Goal: Task Accomplishment & Management: Manage account settings

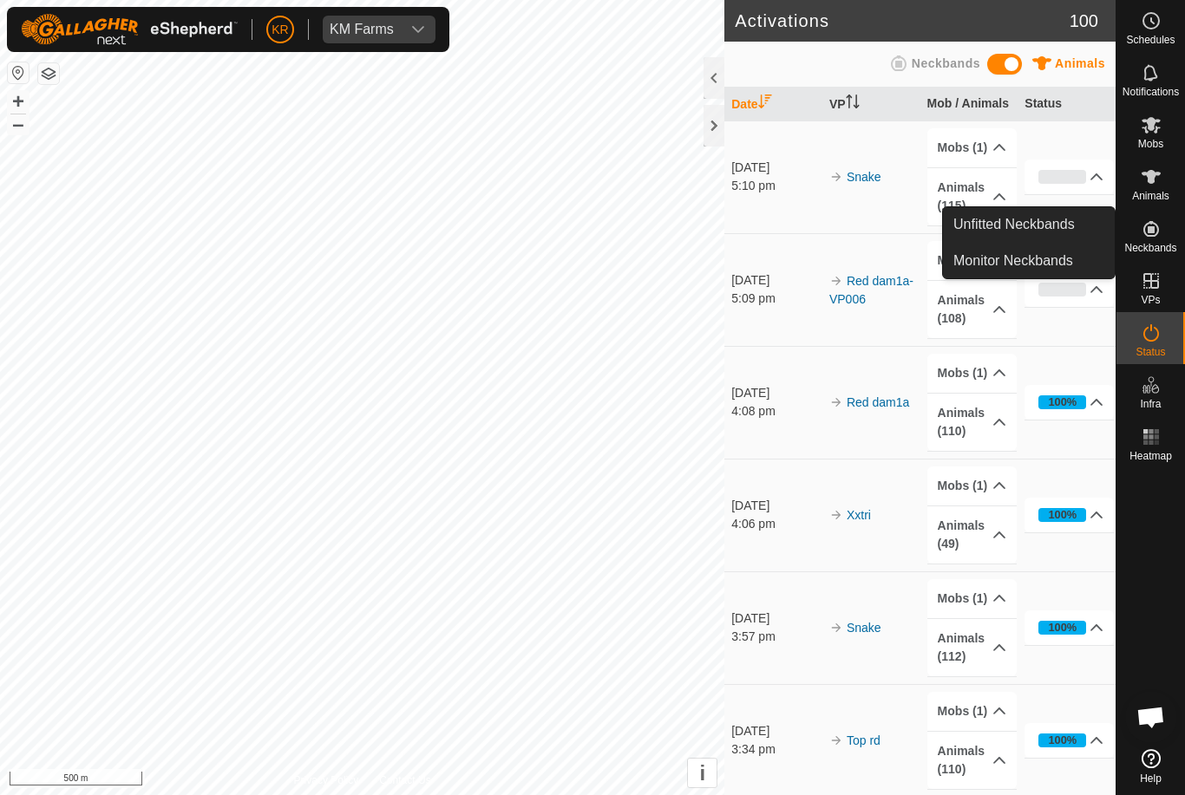
click at [1072, 231] on span "Unfitted Neckbands" at bounding box center [1013, 224] width 121 height 21
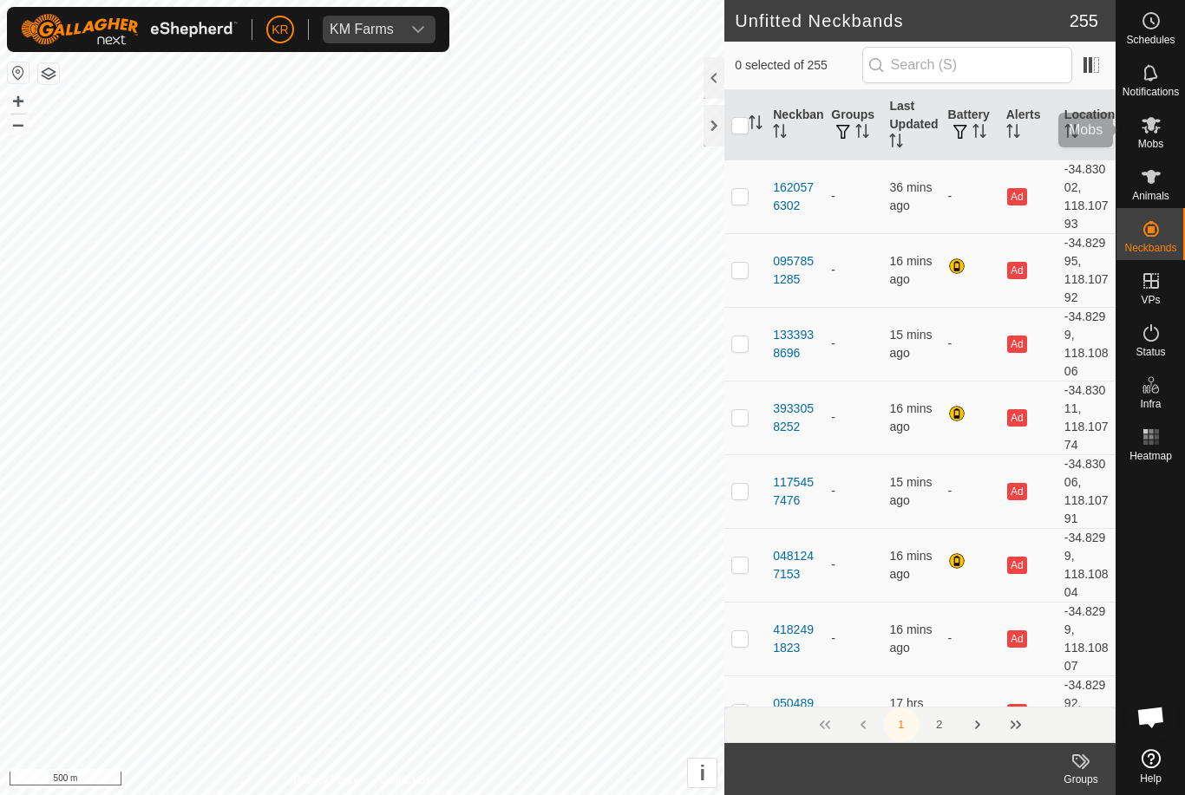
click at [1148, 129] on icon at bounding box center [1150, 125] width 19 height 16
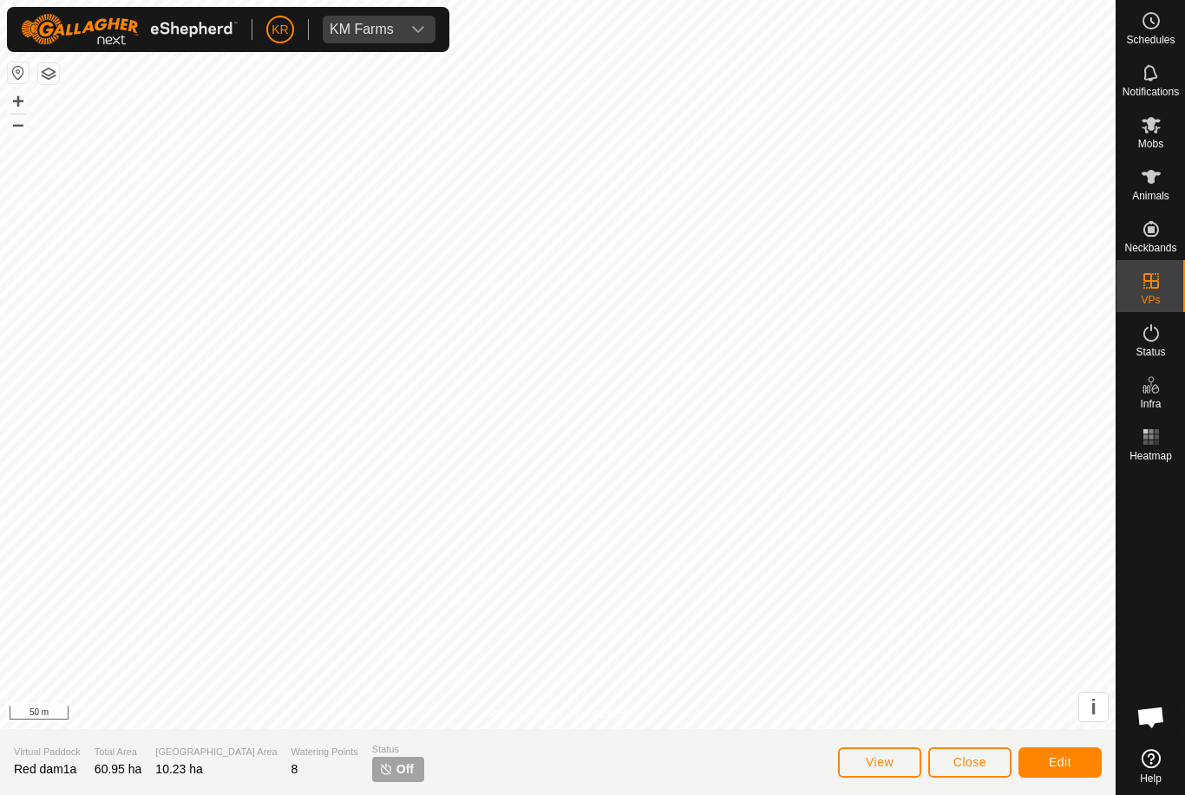
click at [964, 755] on span "Close" at bounding box center [969, 762] width 33 height 14
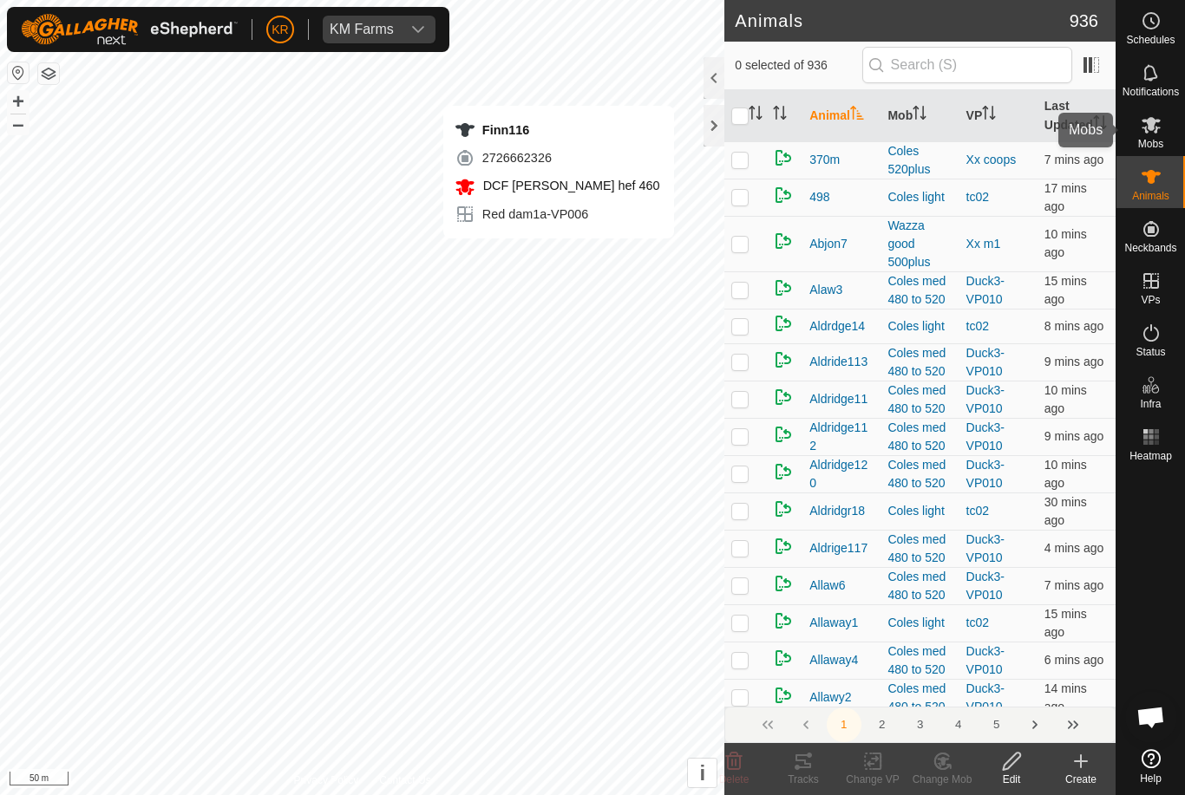
click at [1162, 121] on es-mob-svg-icon at bounding box center [1150, 125] width 31 height 28
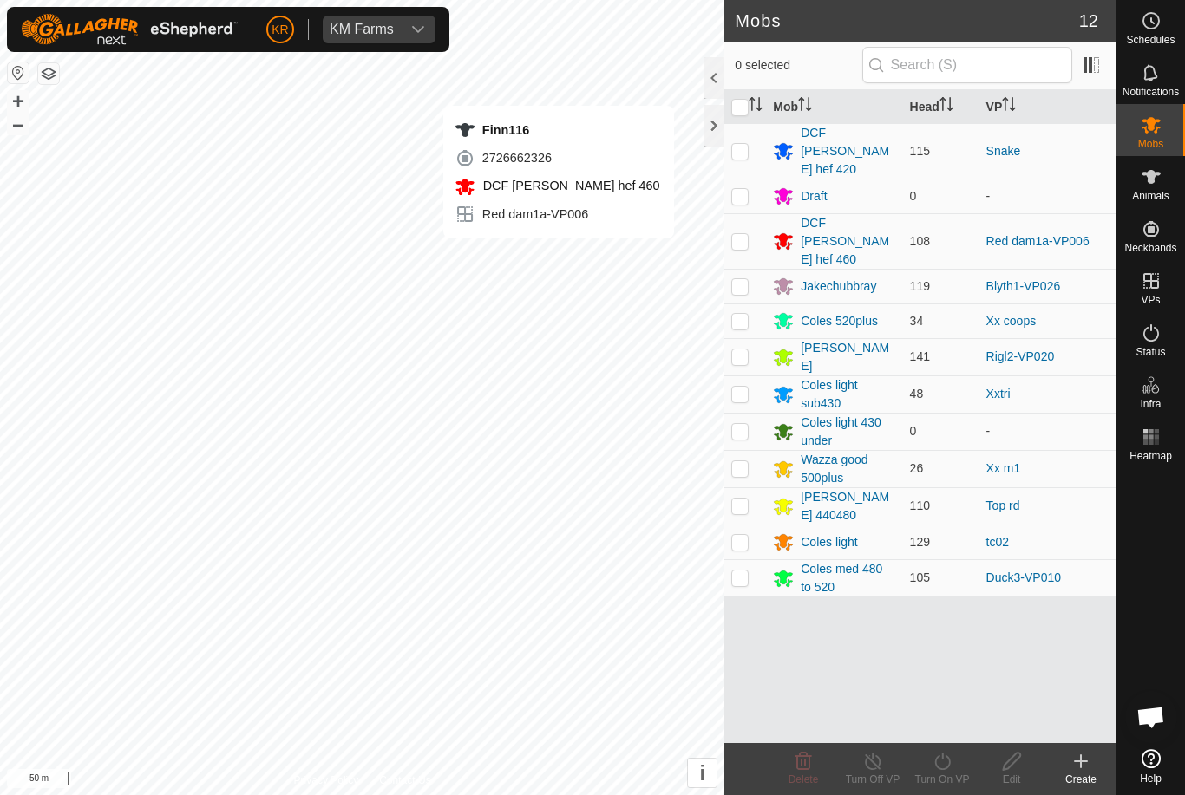
click at [859, 214] on div "DCF [PERSON_NAME] hef 460" at bounding box center [847, 241] width 95 height 55
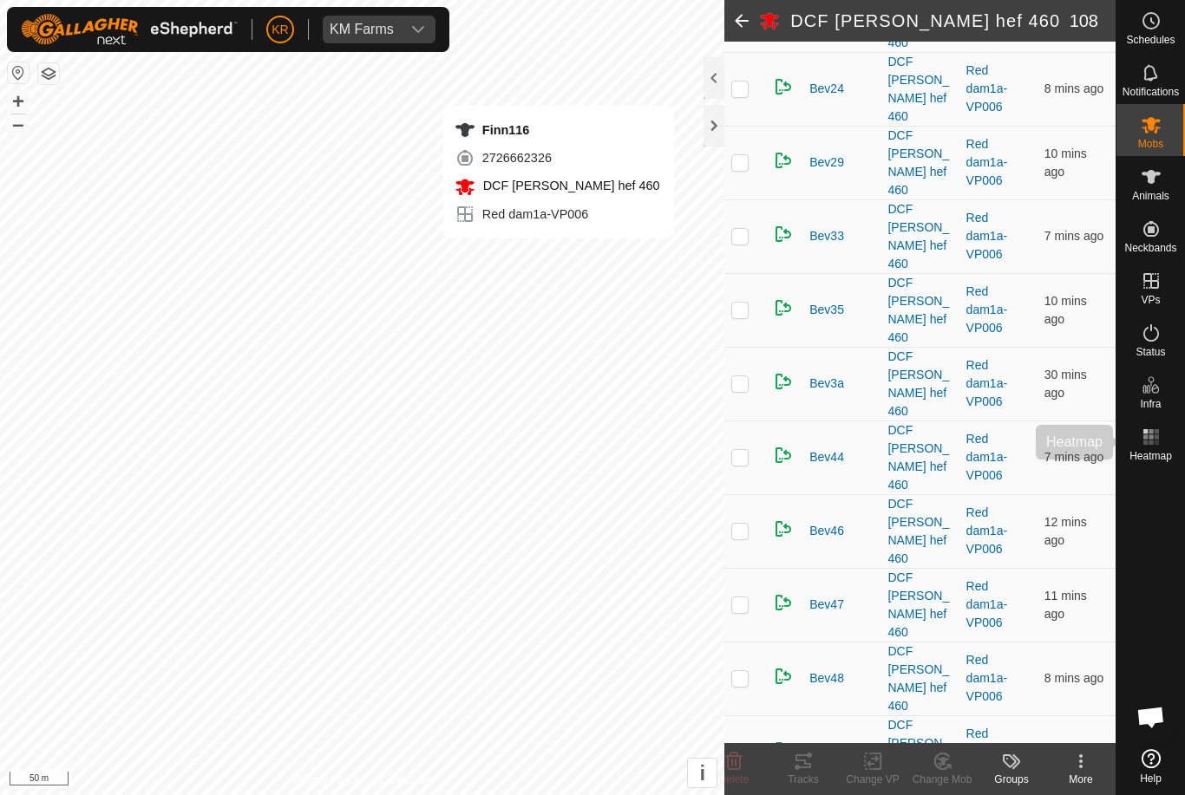
scroll to position [1115, 0]
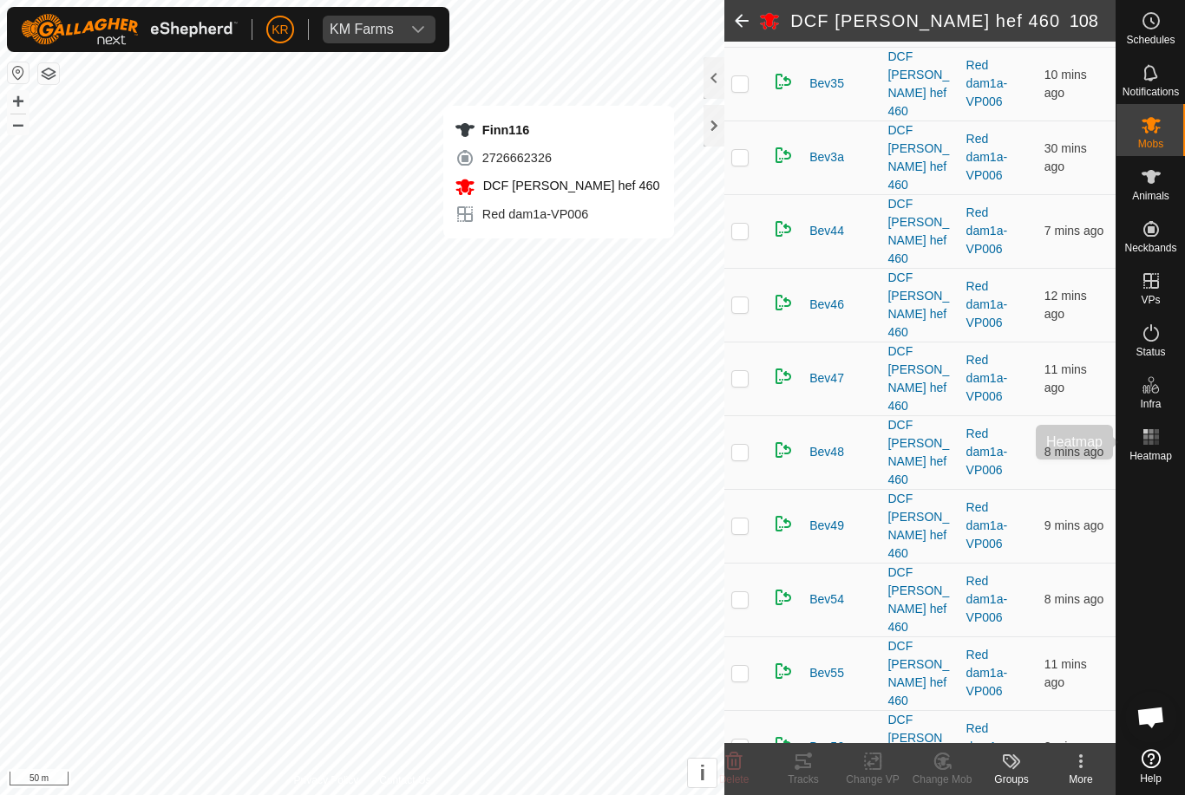
click at [1163, 467] on div "Heatmap" at bounding box center [1150, 442] width 69 height 52
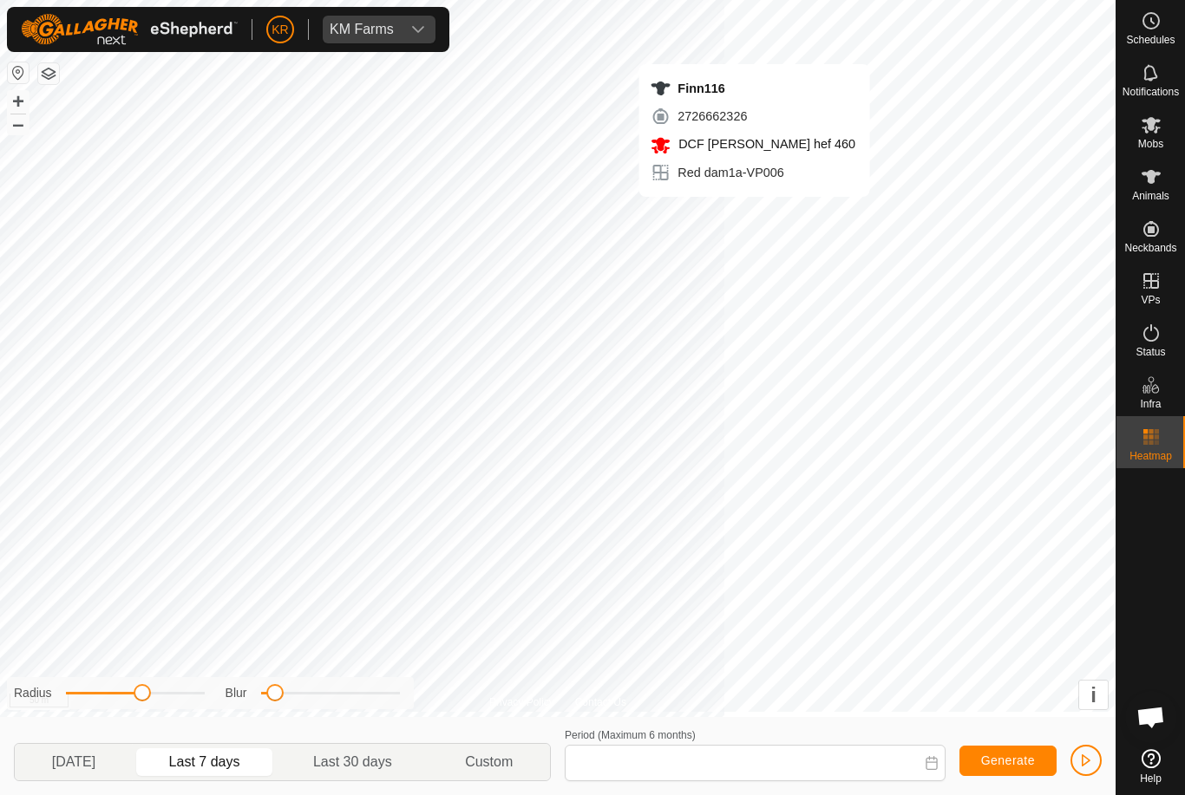
type input "15 Sep, 2025 - 21 Sep, 2025"
click at [1161, 140] on span "Mobs" at bounding box center [1150, 144] width 25 height 10
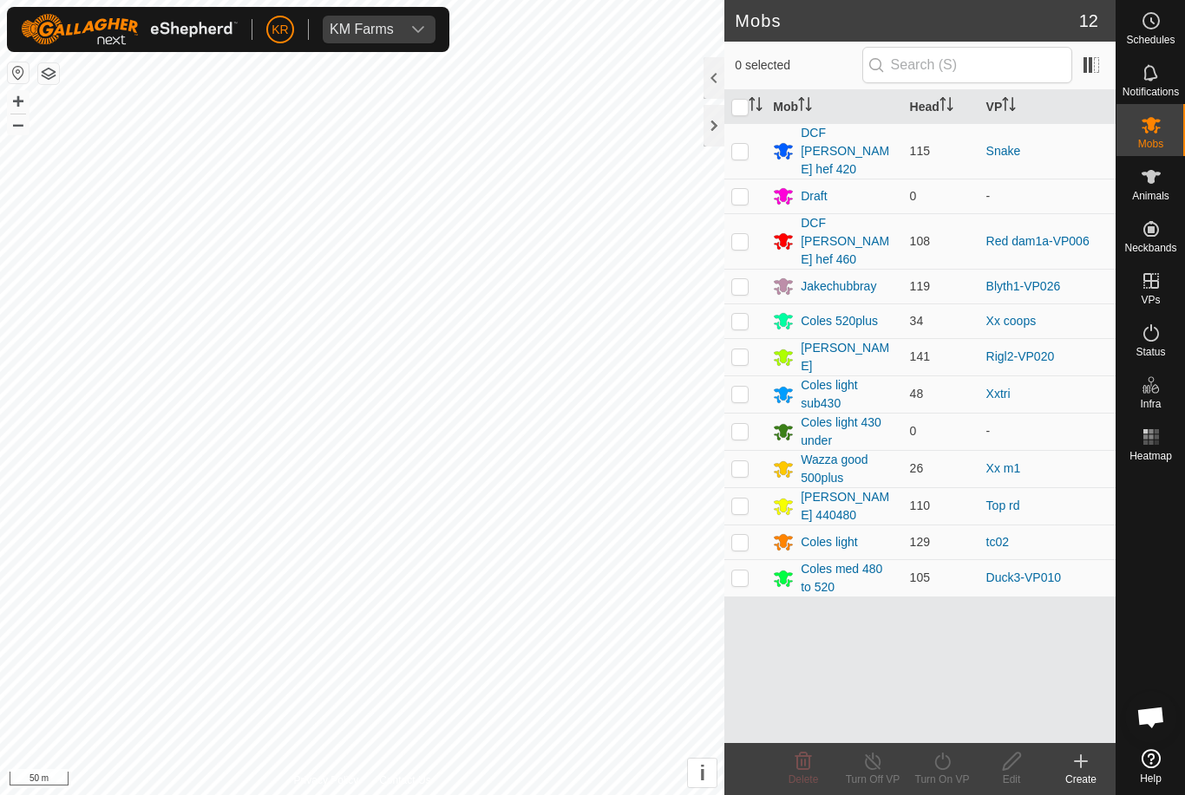
click at [861, 214] on div "DCF [PERSON_NAME] hef 460" at bounding box center [847, 241] width 95 height 55
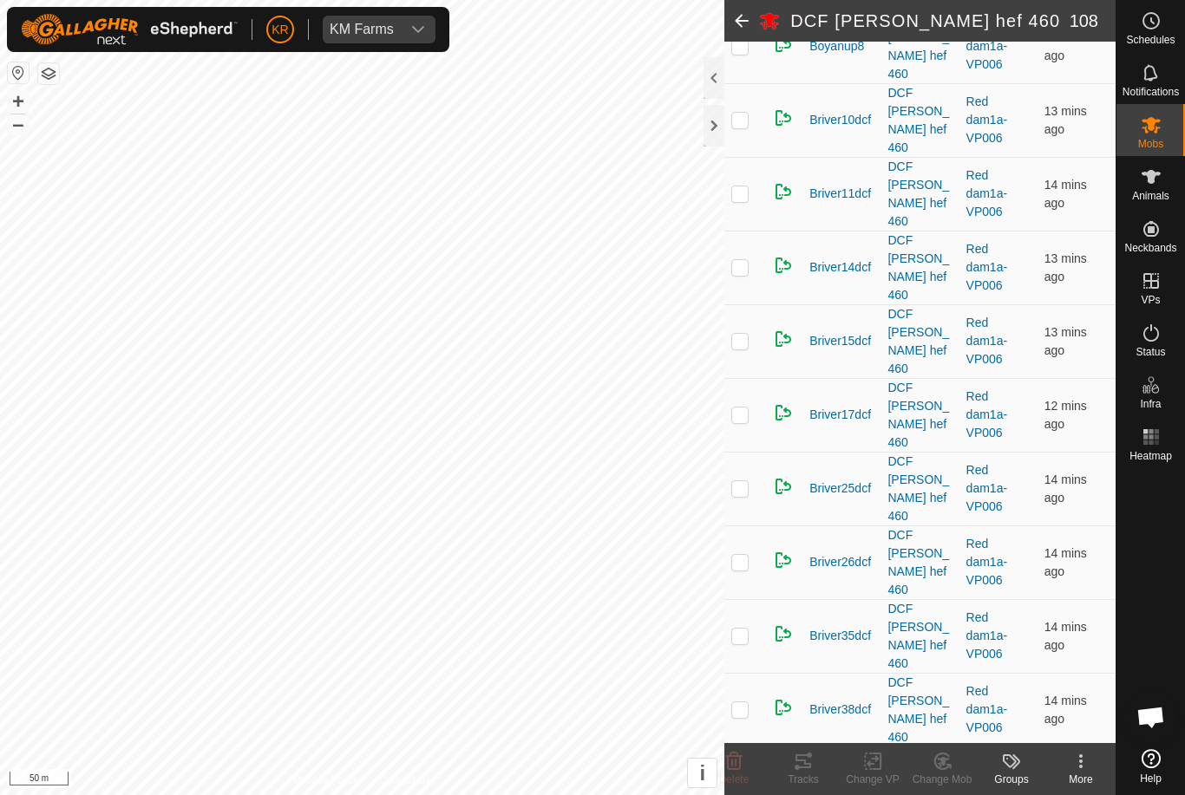
scroll to position [4645, 0]
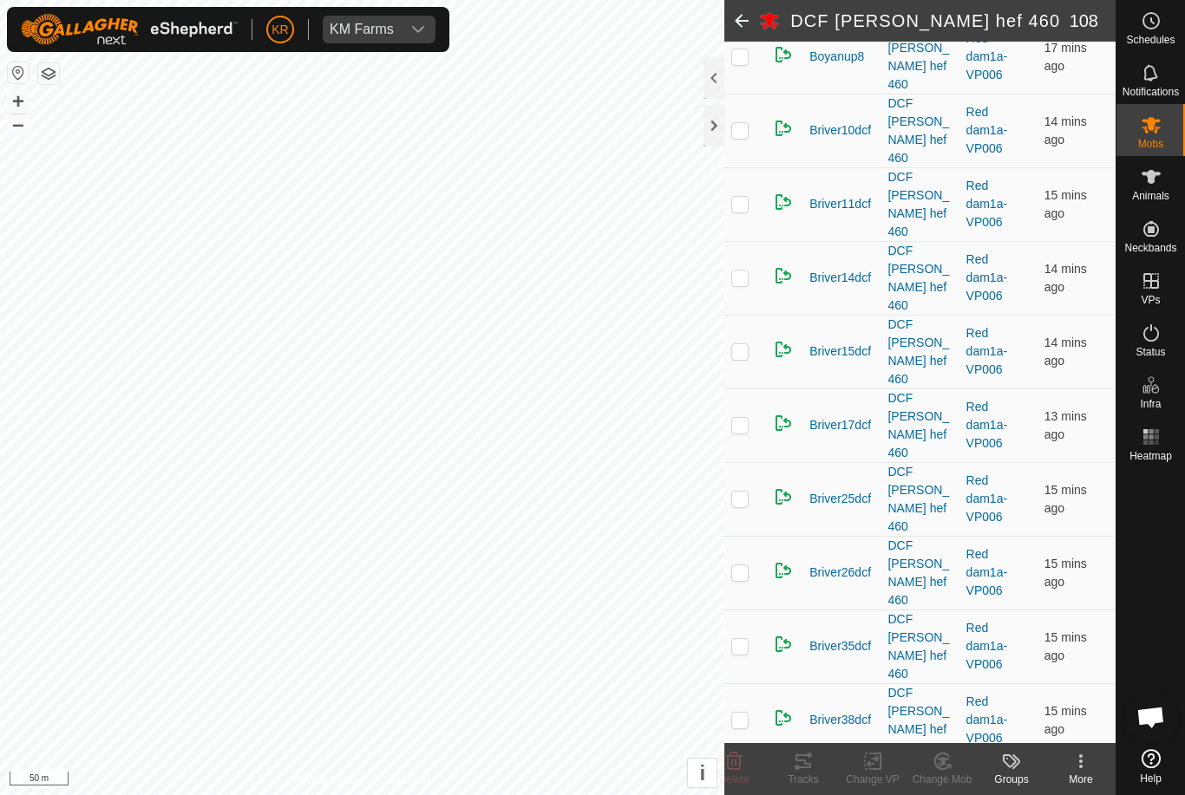
checkbox input "true"
click at [880, 766] on icon at bounding box center [876, 762] width 8 height 16
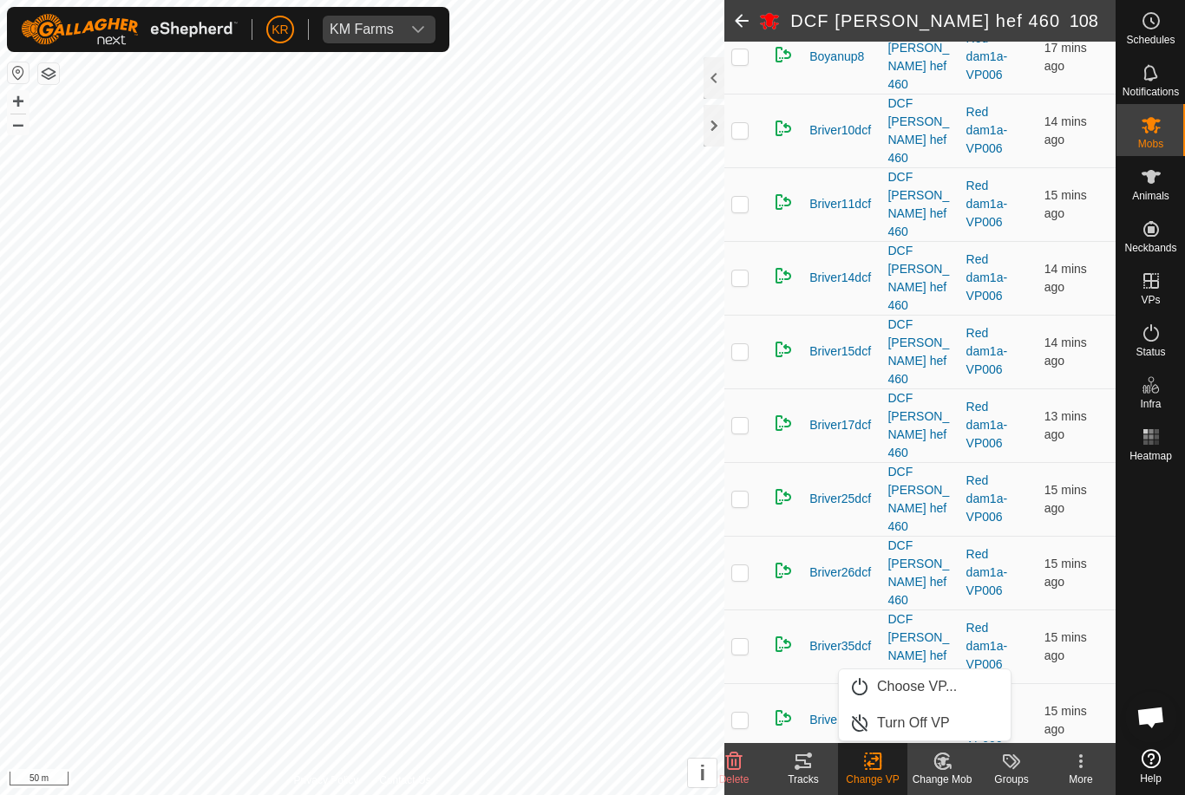
click at [931, 722] on span "Turn Off VP" at bounding box center [913, 723] width 73 height 21
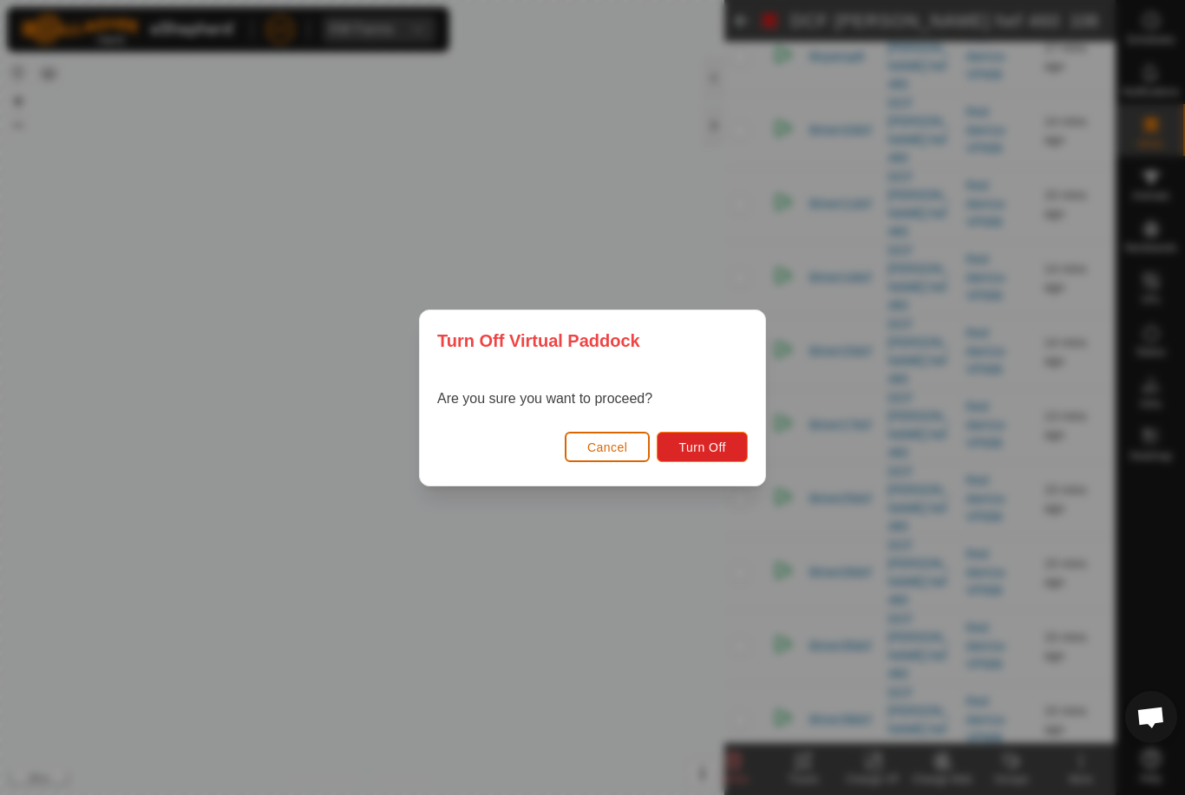
click at [716, 441] on span "Turn Off" at bounding box center [702, 448] width 48 height 14
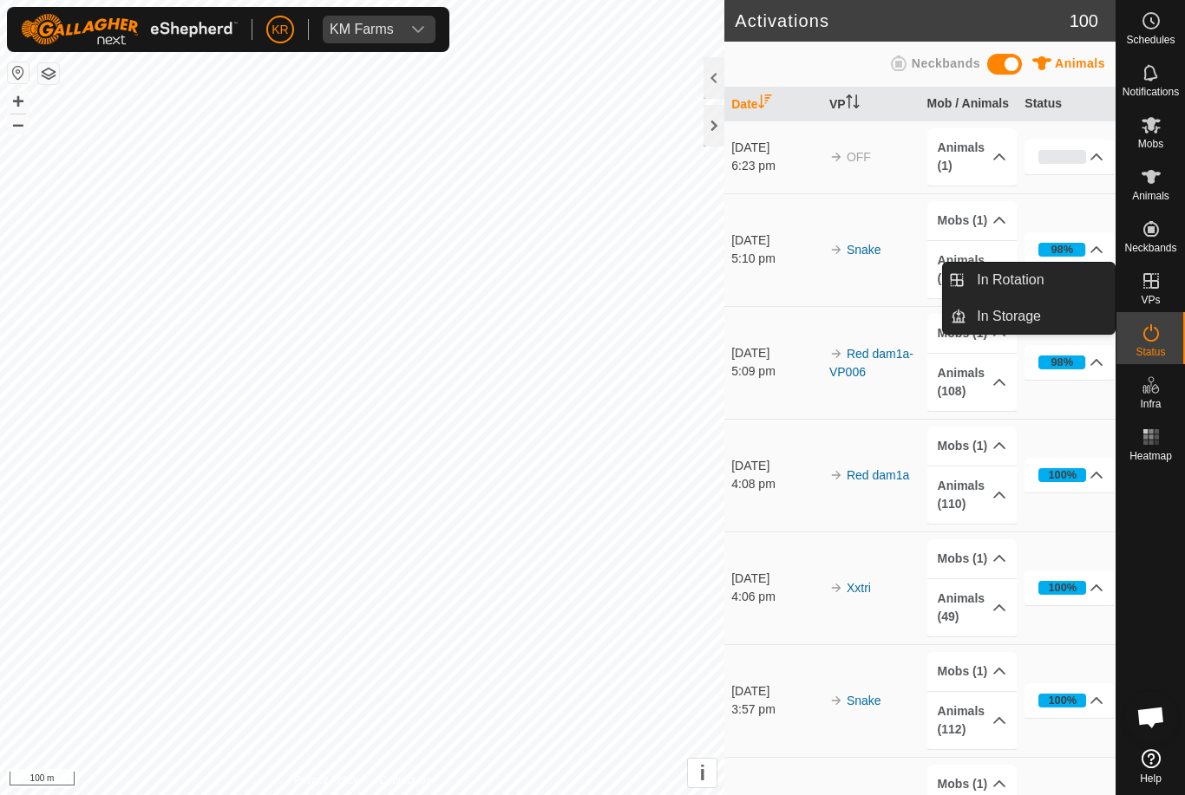
click at [1052, 277] on link "In Rotation" at bounding box center [1040, 280] width 148 height 35
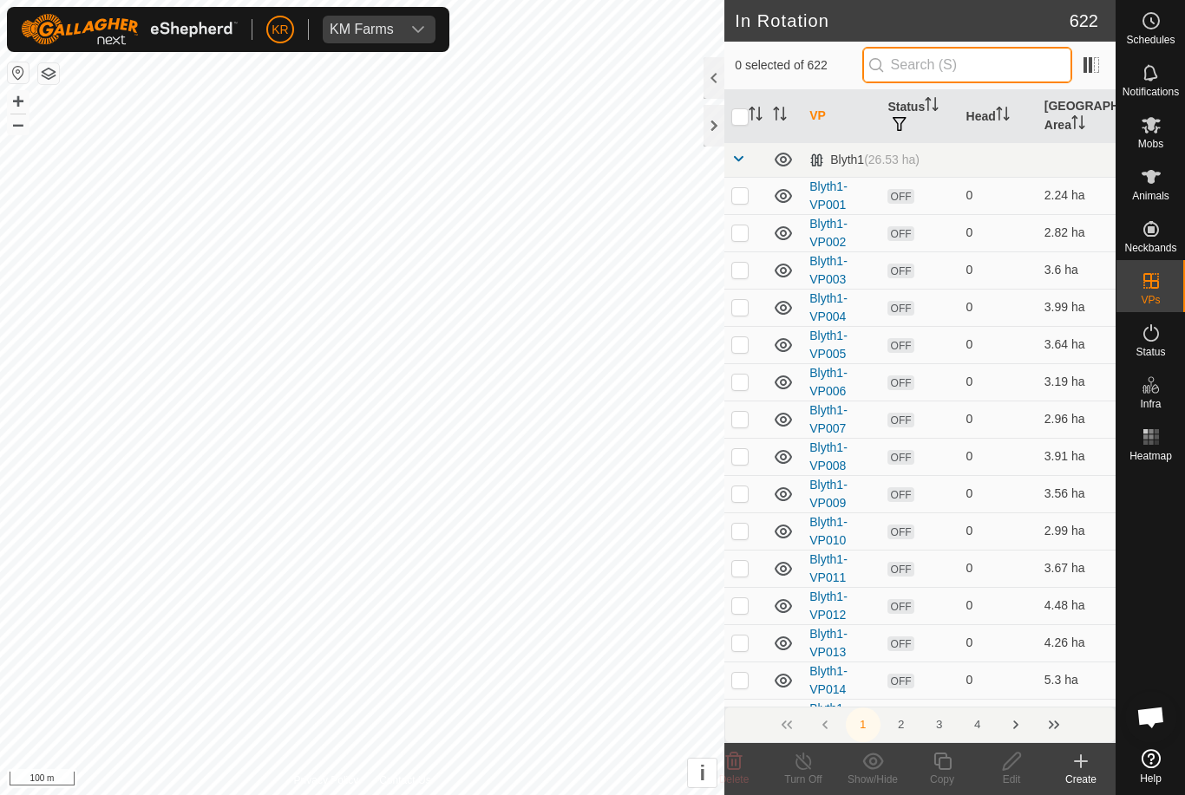
click at [984, 62] on input "text" at bounding box center [967, 65] width 210 height 36
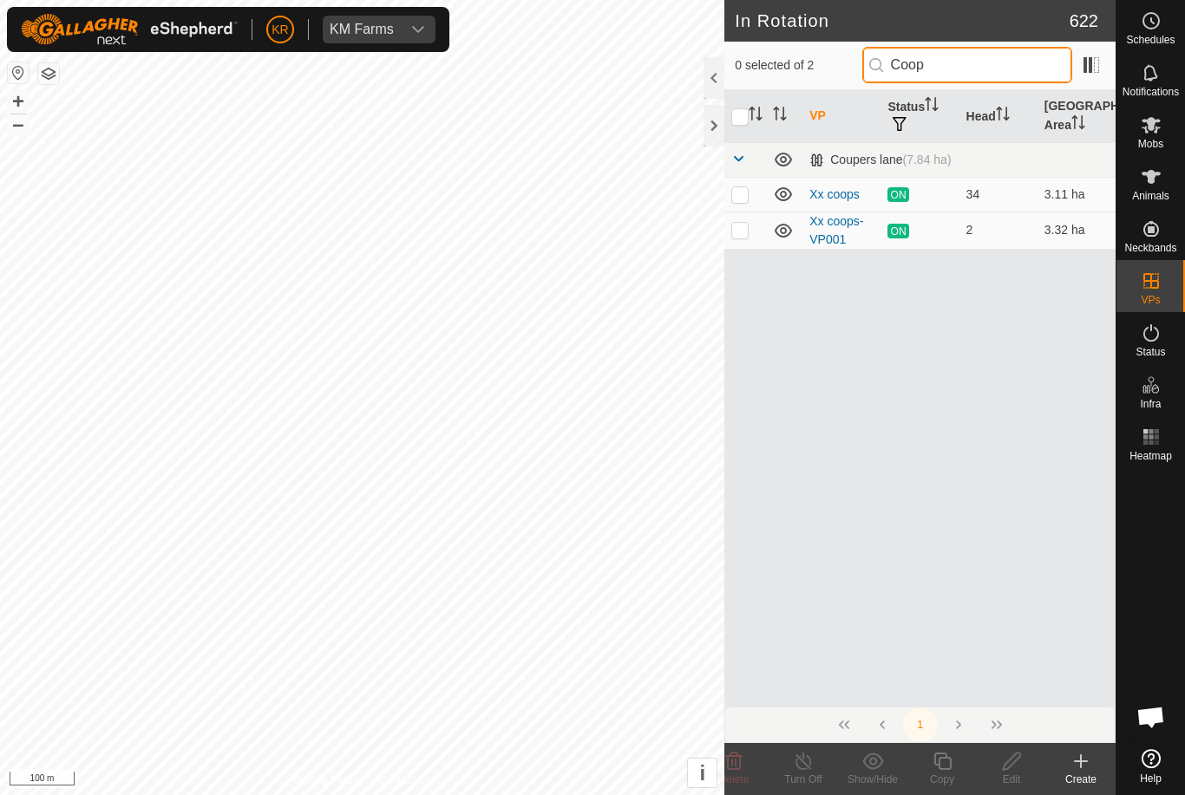
type input "Coop"
click at [741, 232] on p-checkbox at bounding box center [739, 230] width 17 height 14
checkbox input "true"
click at [944, 762] on icon at bounding box center [942, 761] width 22 height 21
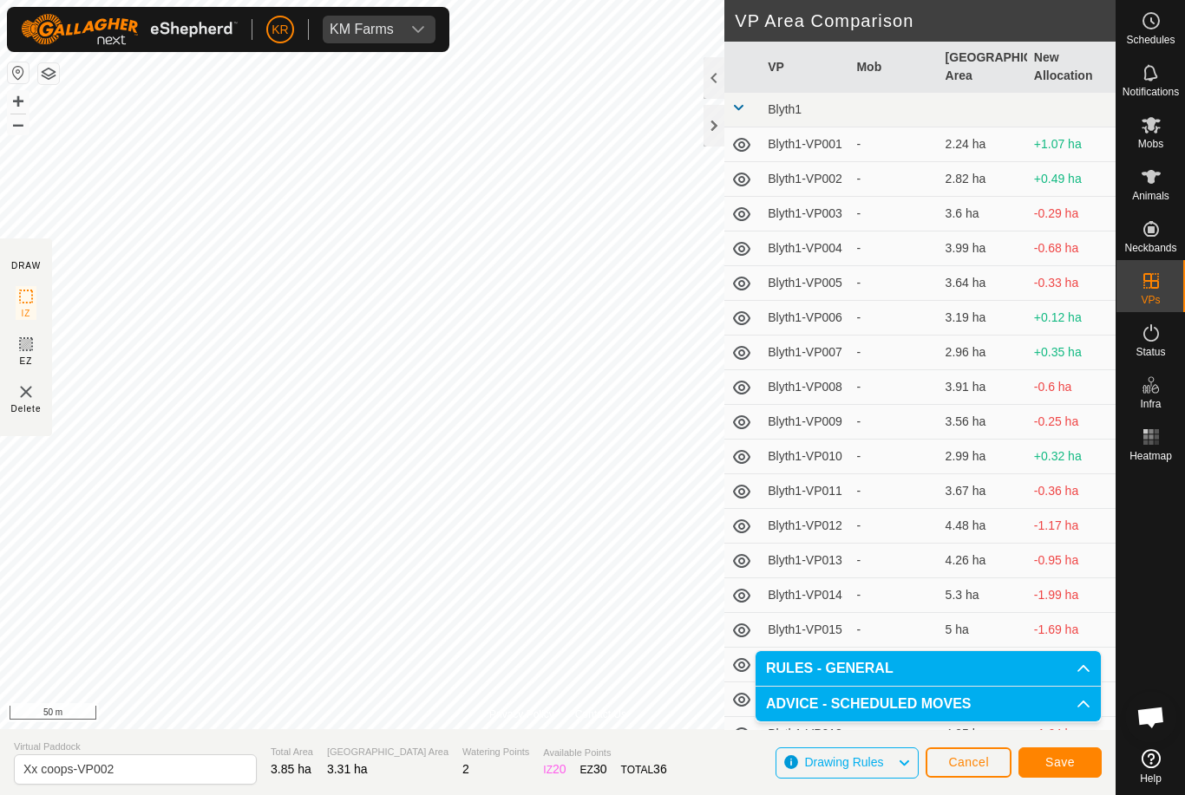
click at [1061, 758] on span "Save" at bounding box center [1059, 762] width 29 height 14
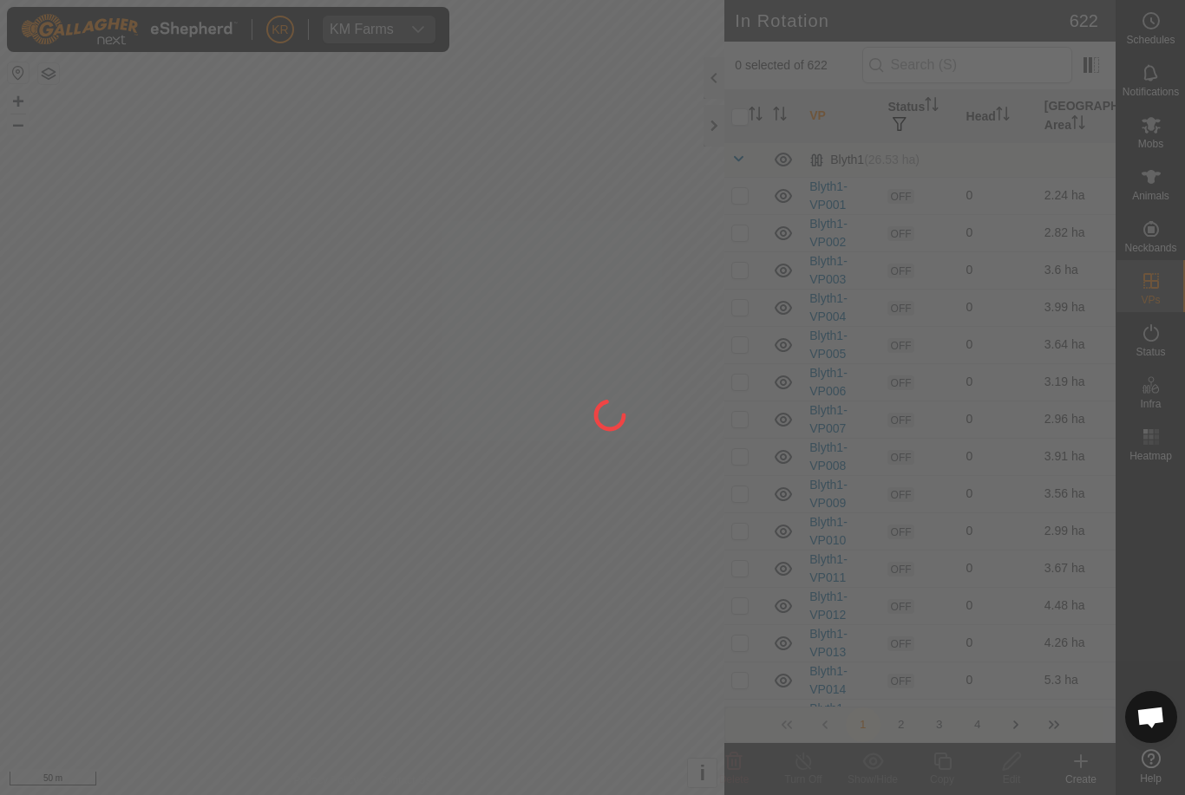
click at [1173, 133] on div at bounding box center [592, 397] width 1185 height 795
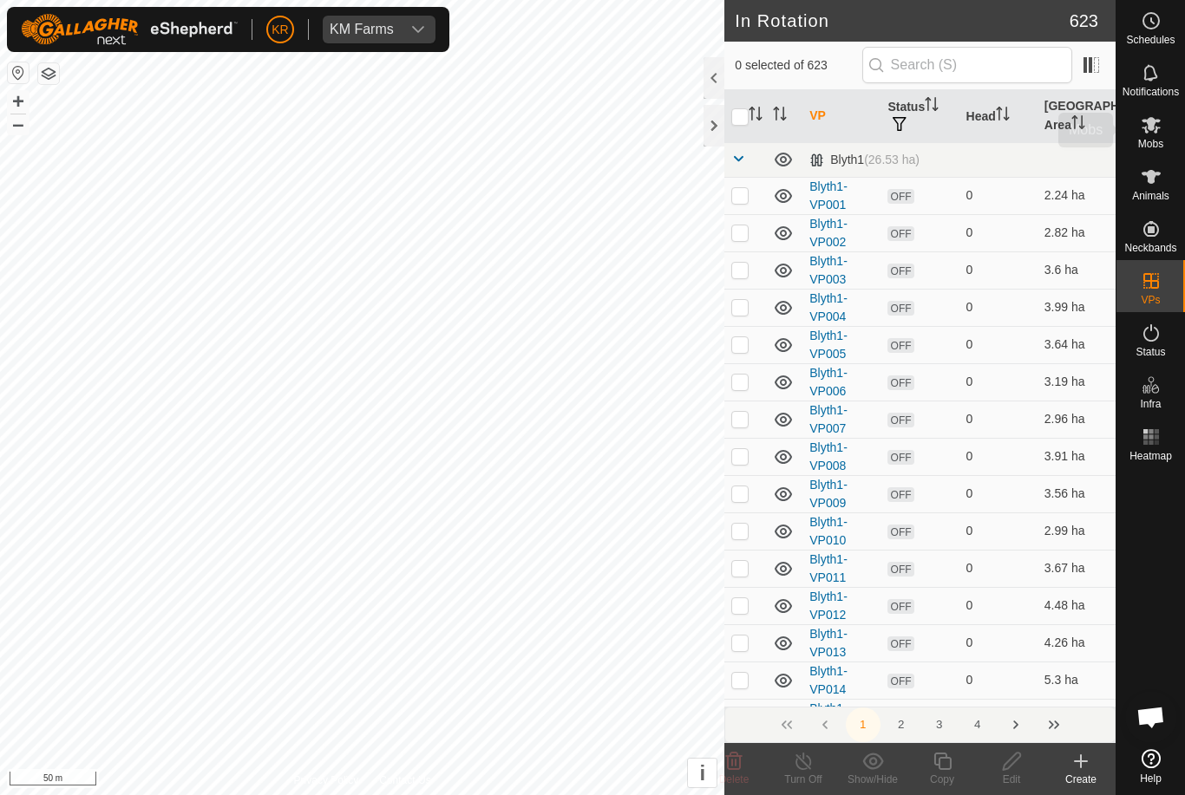
click at [1158, 135] on es-mob-svg-icon at bounding box center [1150, 125] width 31 height 28
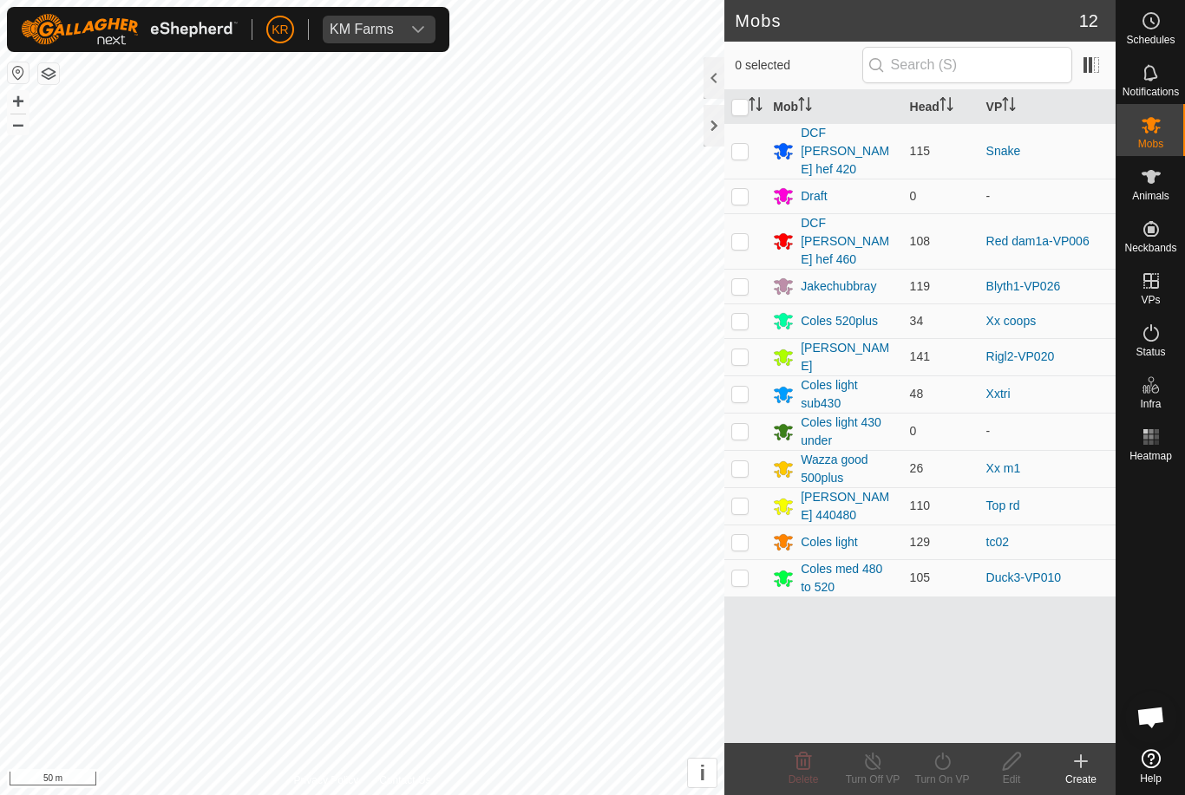
click at [752, 304] on td at bounding box center [745, 321] width 42 height 35
checkbox input "true"
click at [940, 760] on icon at bounding box center [942, 761] width 22 height 21
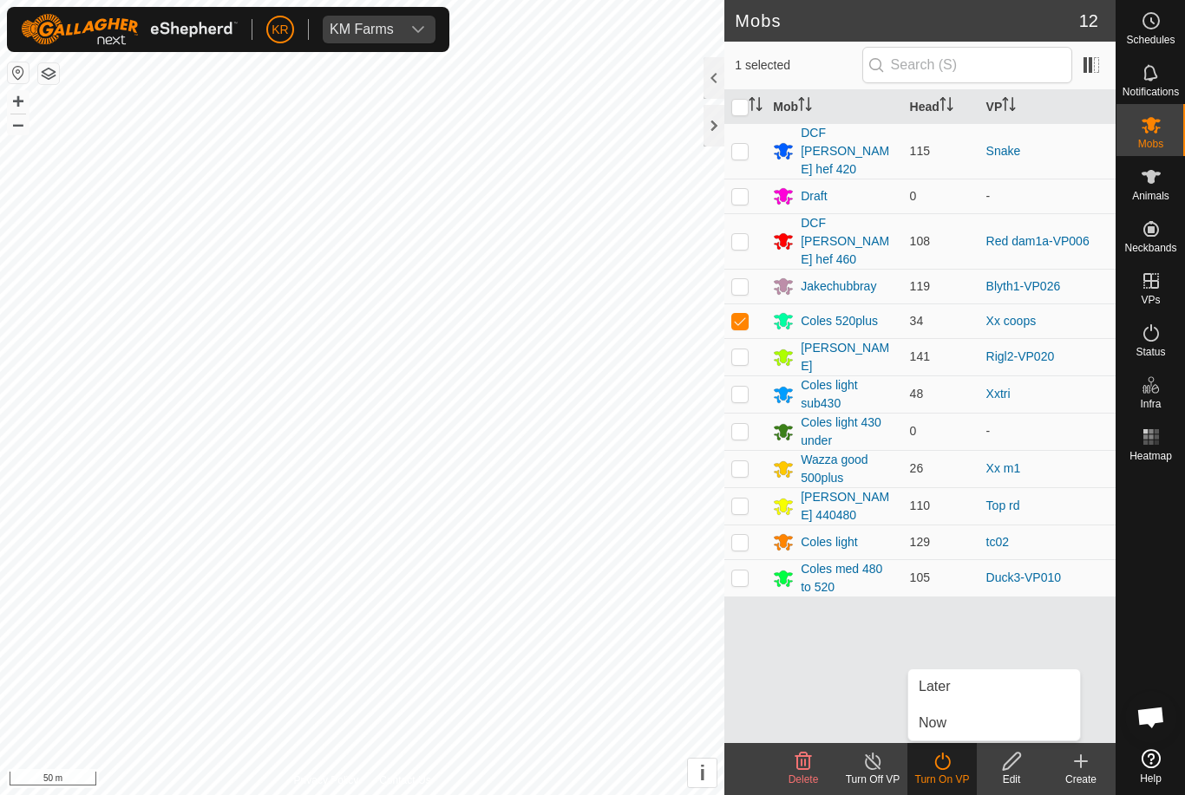
click at [944, 718] on span "Now" at bounding box center [932, 723] width 28 height 21
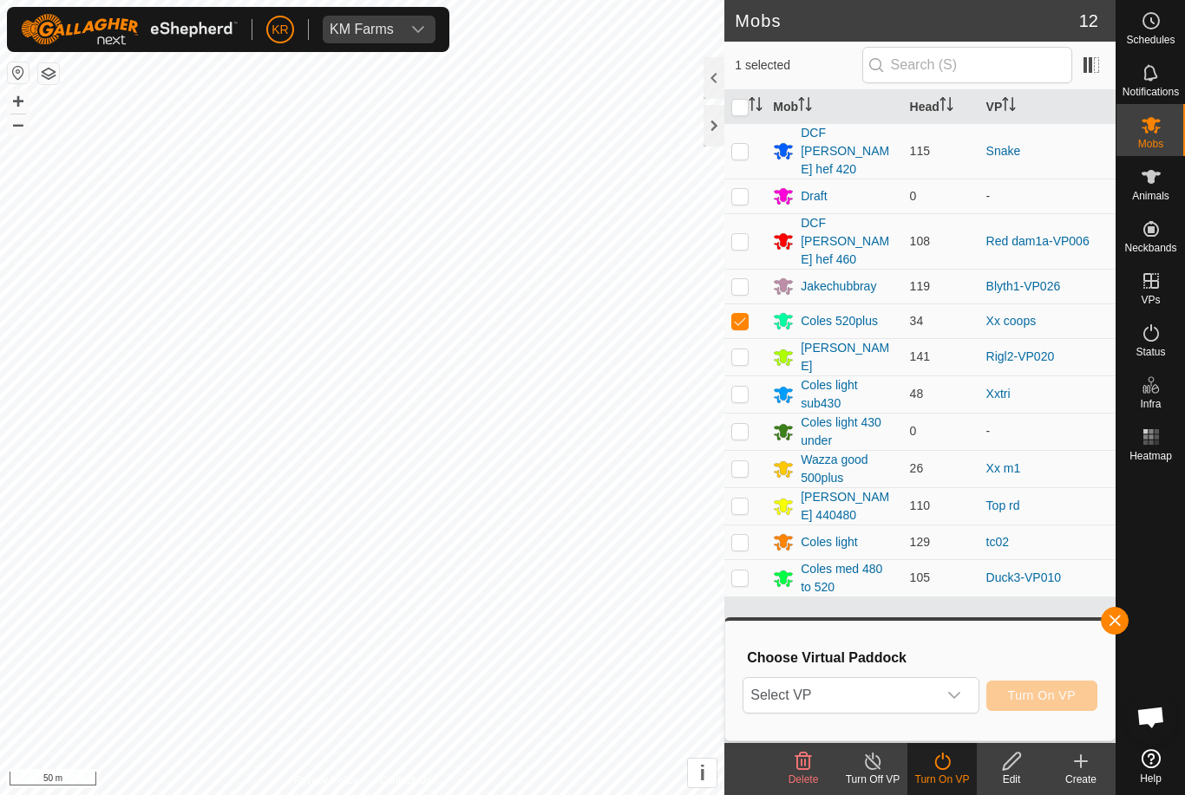
click at [901, 704] on span "Select VP" at bounding box center [839, 695] width 193 height 35
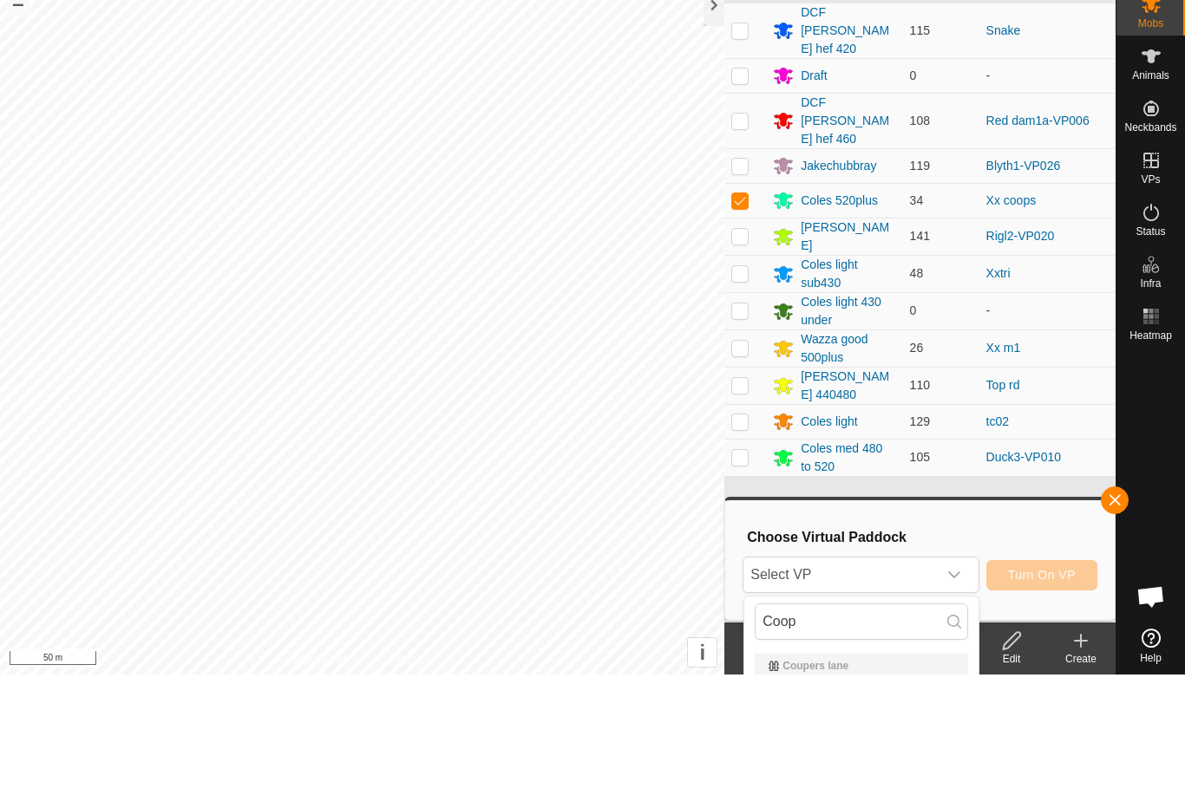
scroll to position [121, 0]
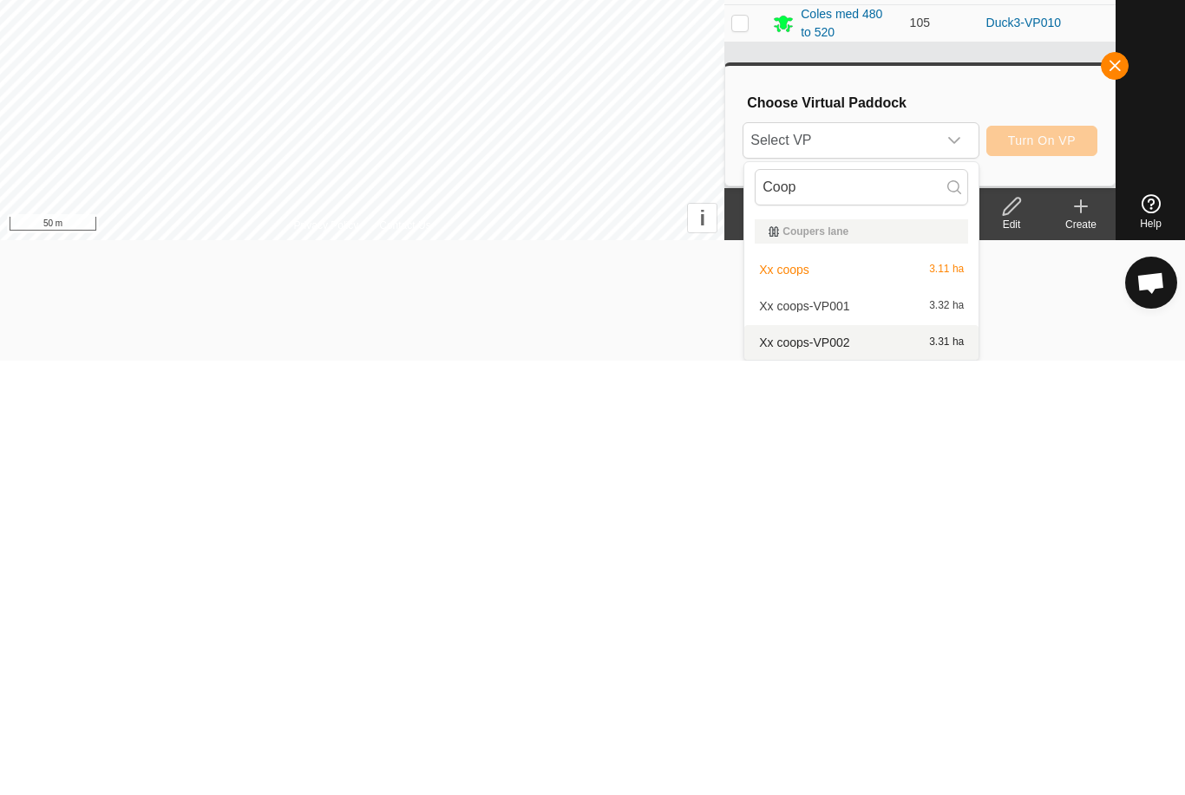
type input "Coop"
click at [846, 771] on span "Xx coops-VP002" at bounding box center [804, 777] width 90 height 12
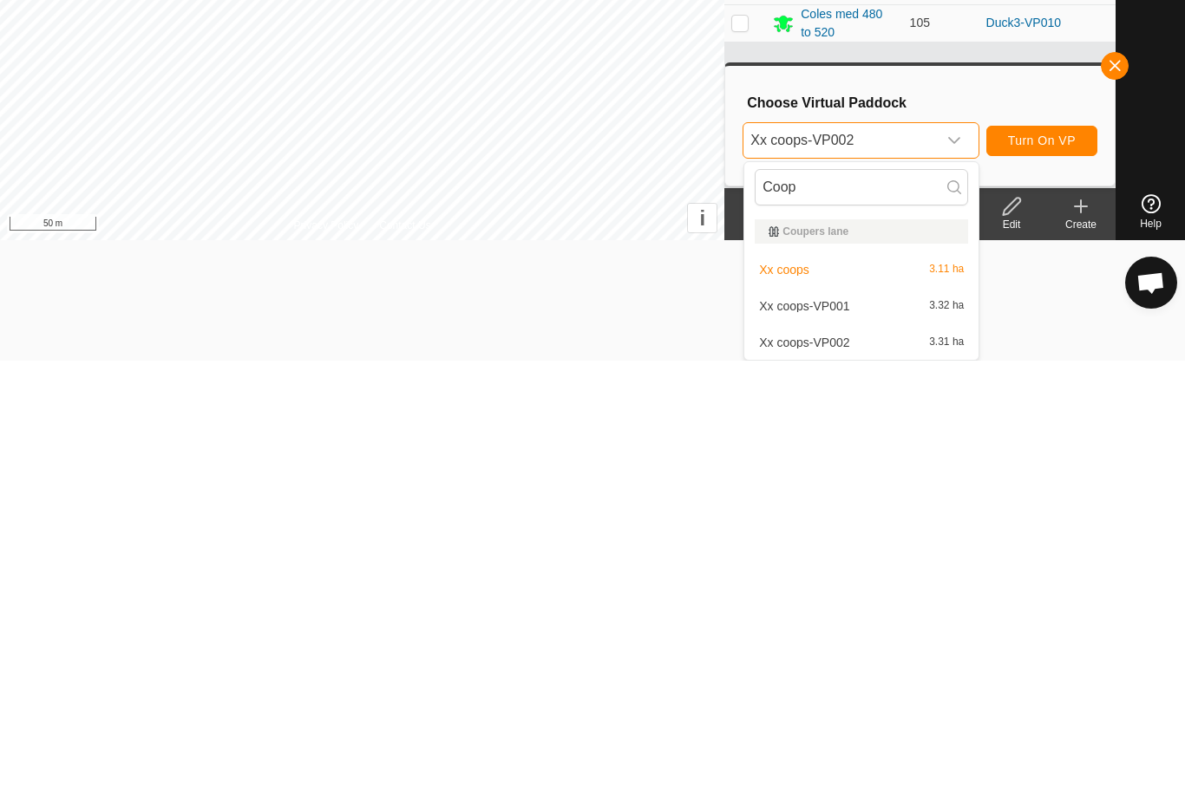
scroll to position [0, 0]
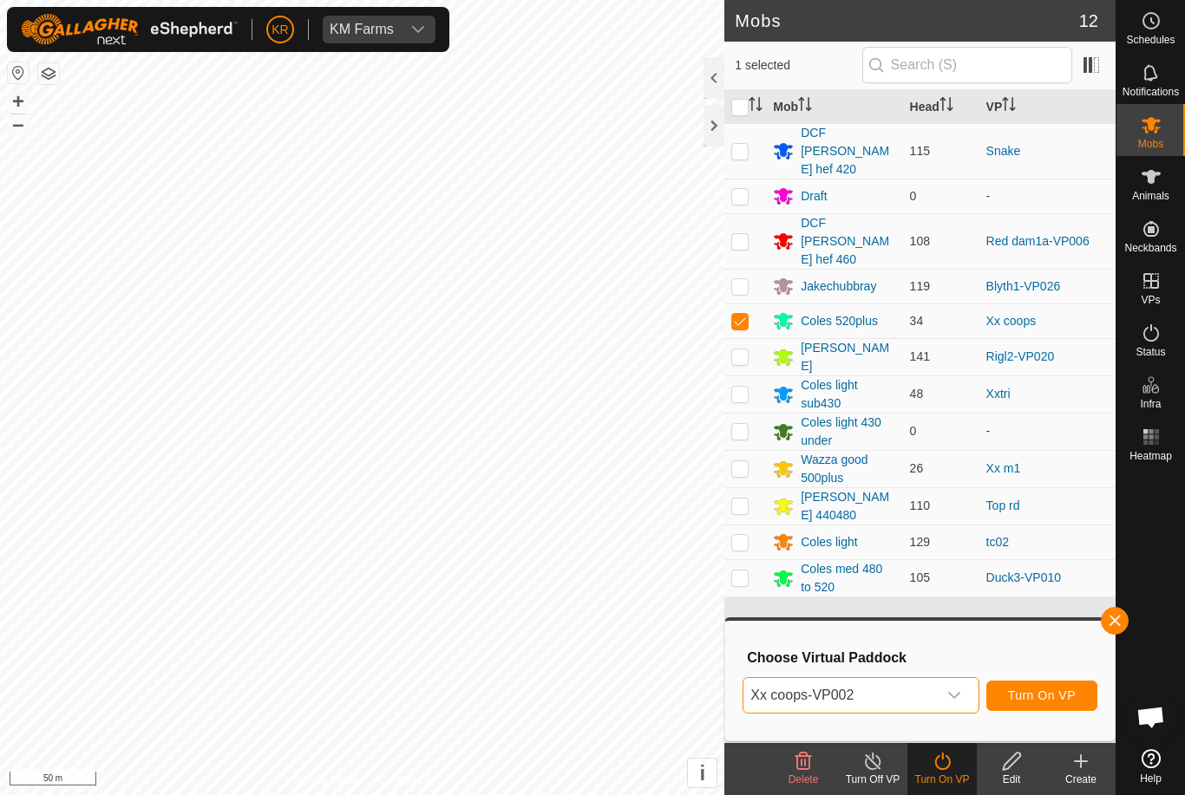
click at [1060, 702] on span "Turn On VP" at bounding box center [1042, 696] width 68 height 14
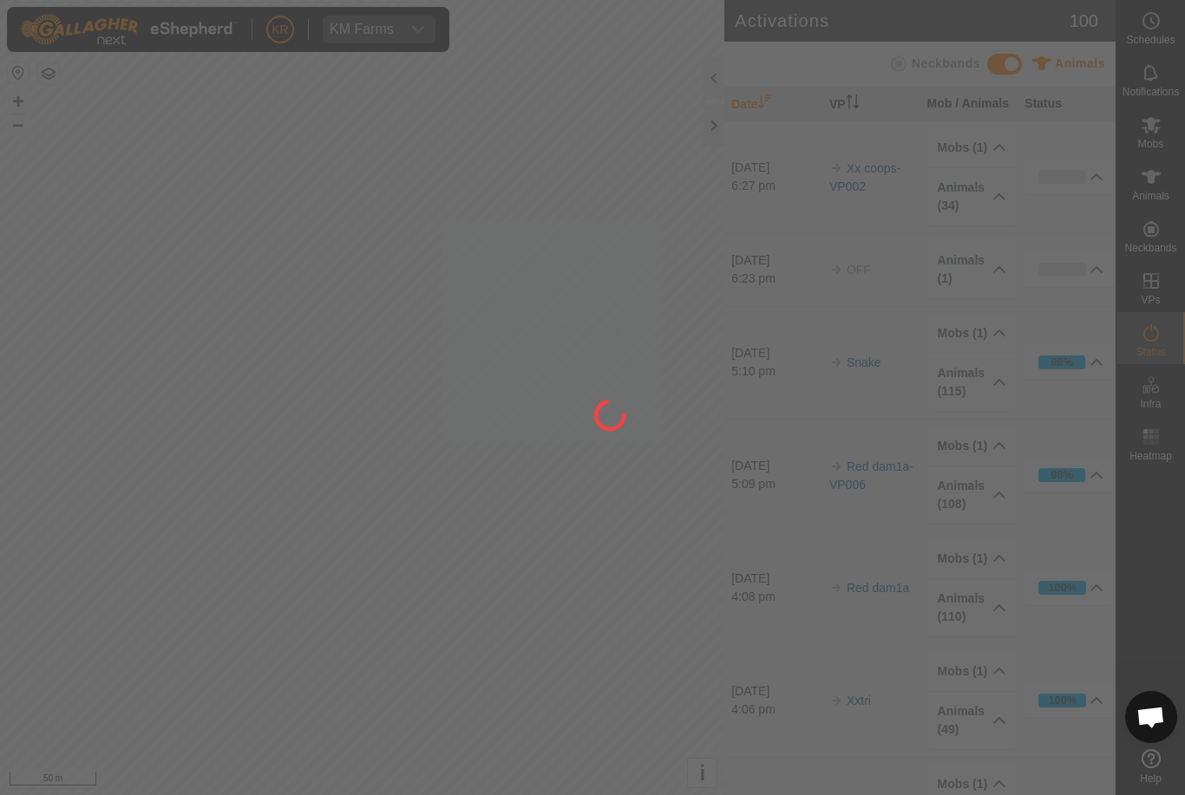
click at [23, 519] on div at bounding box center [592, 397] width 1185 height 795
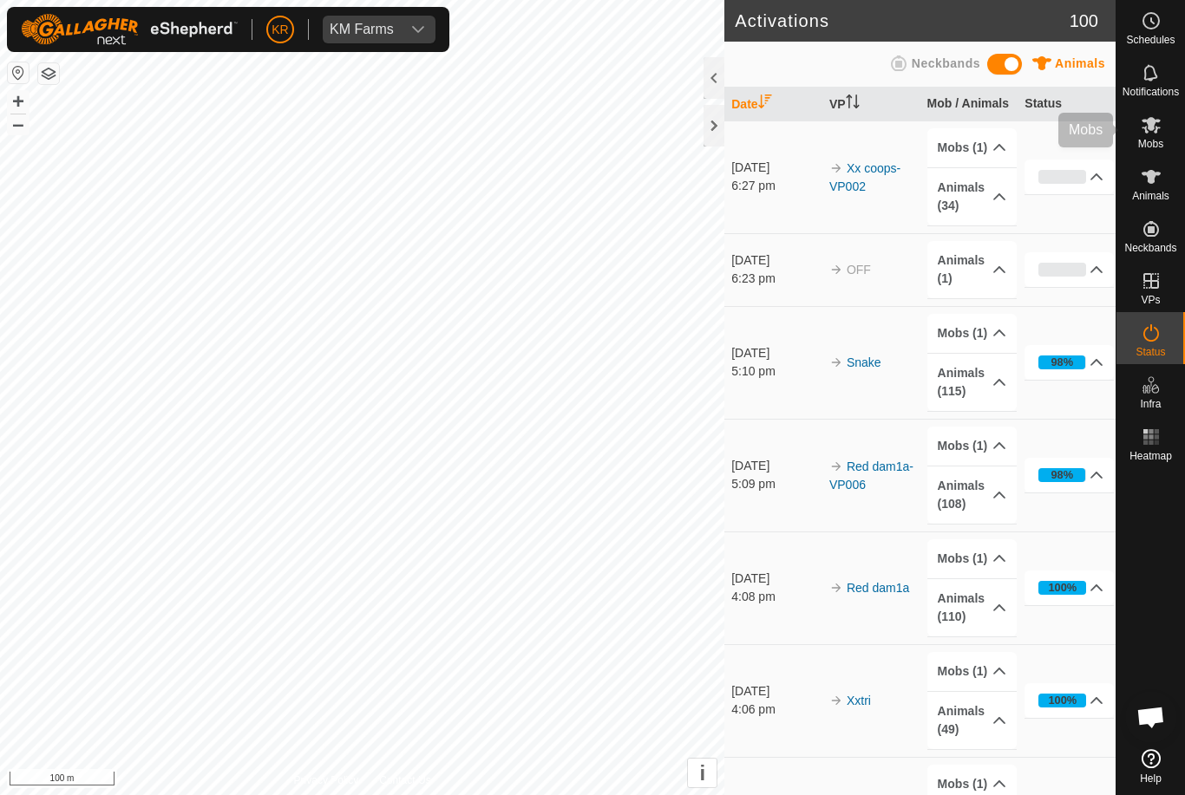
click at [1165, 134] on es-mob-svg-icon at bounding box center [1150, 125] width 31 height 28
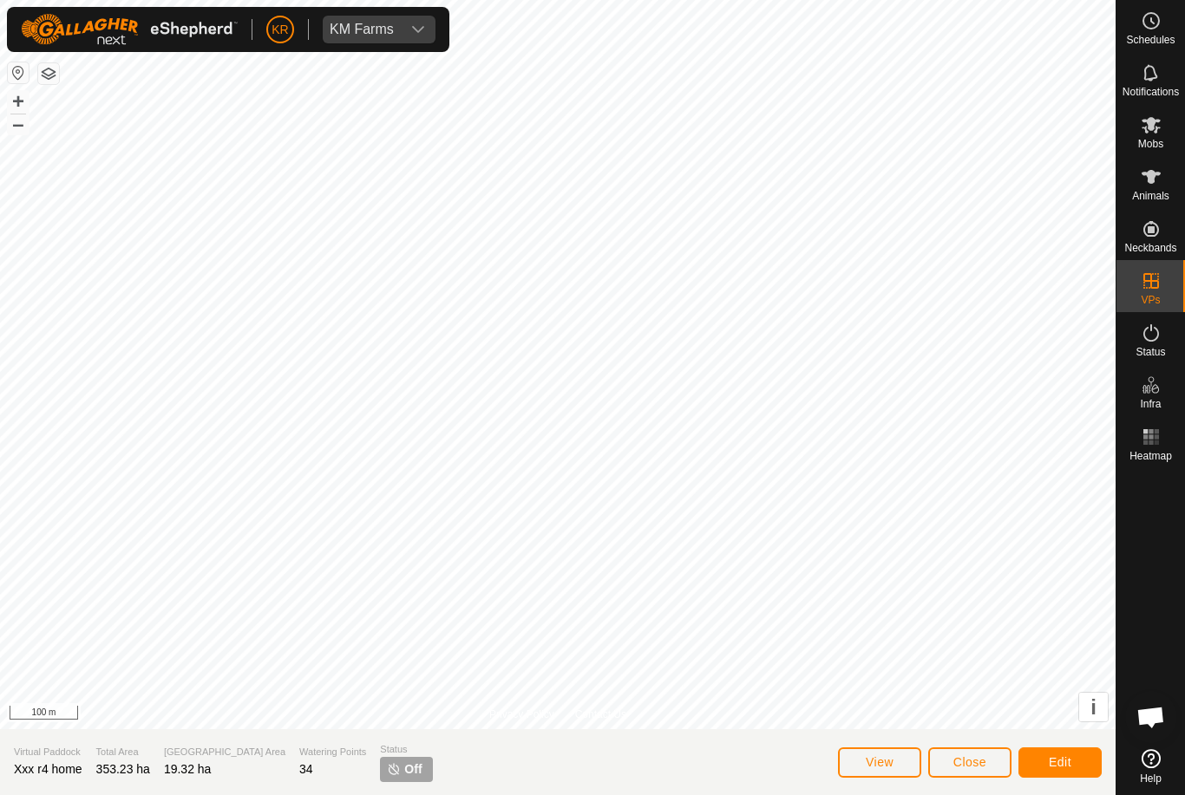
click at [971, 761] on span "Close" at bounding box center [969, 762] width 33 height 14
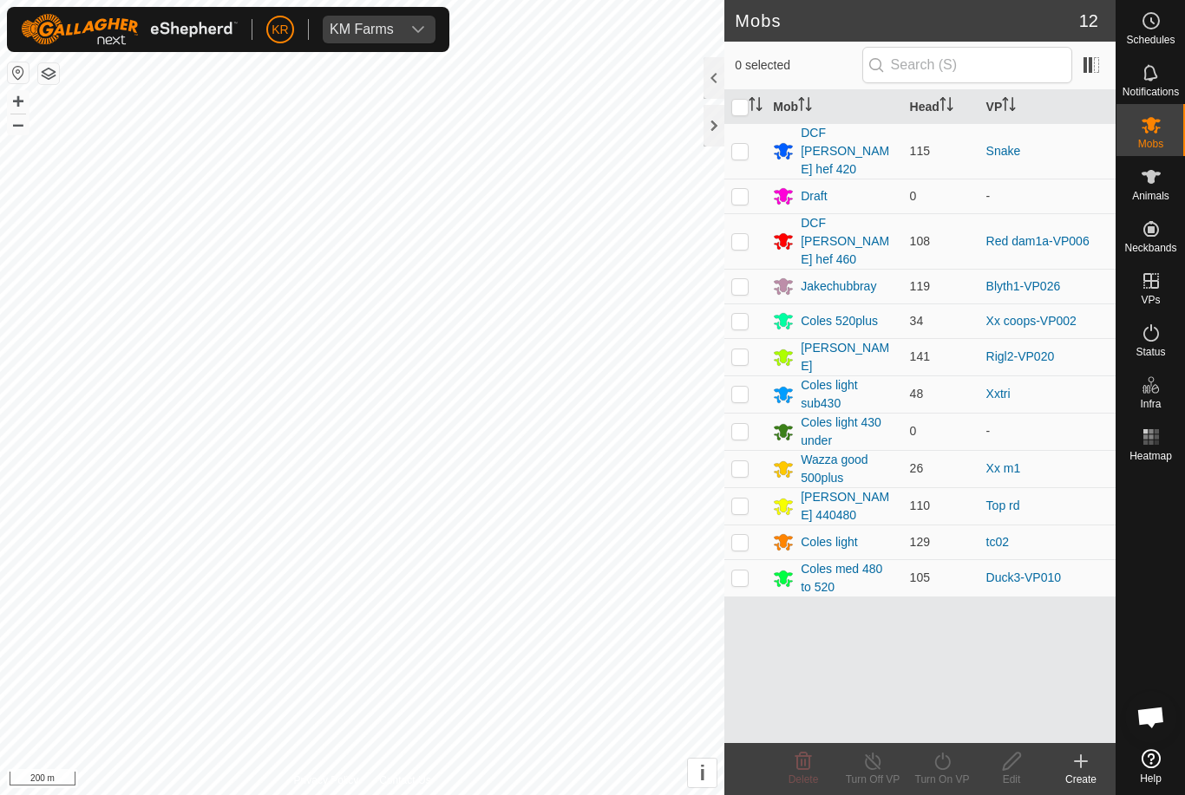
click at [1147, 781] on span "Help" at bounding box center [1151, 779] width 22 height 10
click at [886, 781] on div "Turn Off VP" at bounding box center [872, 780] width 69 height 16
click at [744, 144] on p-checkbox at bounding box center [739, 151] width 17 height 14
checkbox input "true"
click at [943, 765] on icon at bounding box center [942, 761] width 22 height 21
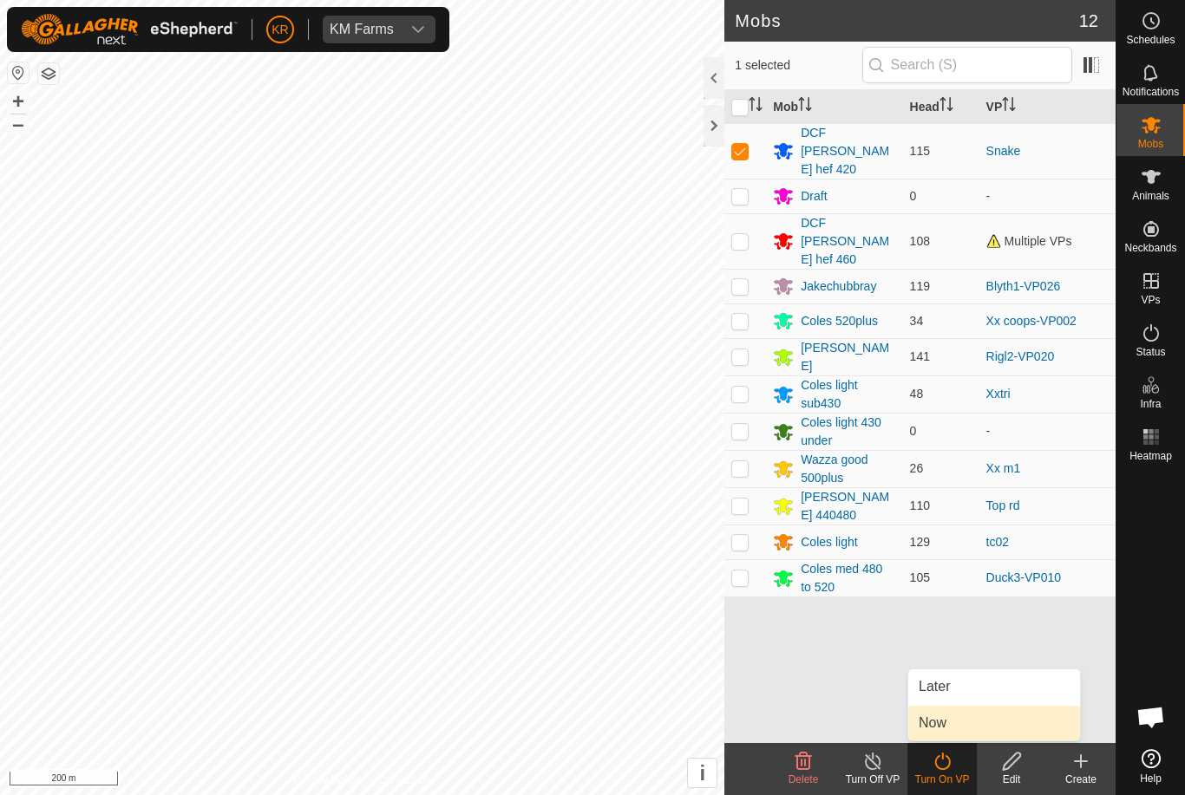
click at [941, 728] on span "Now" at bounding box center [932, 723] width 28 height 21
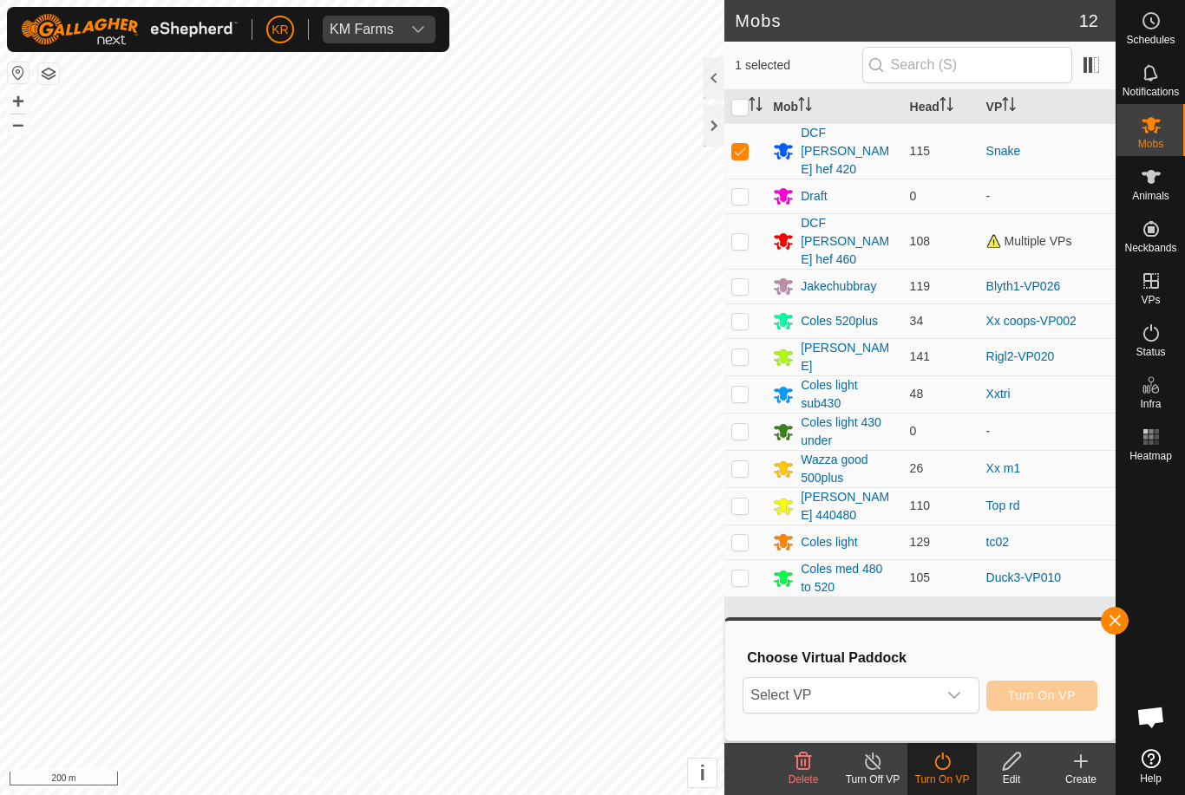
click at [877, 696] on span "Select VP" at bounding box center [839, 695] width 193 height 35
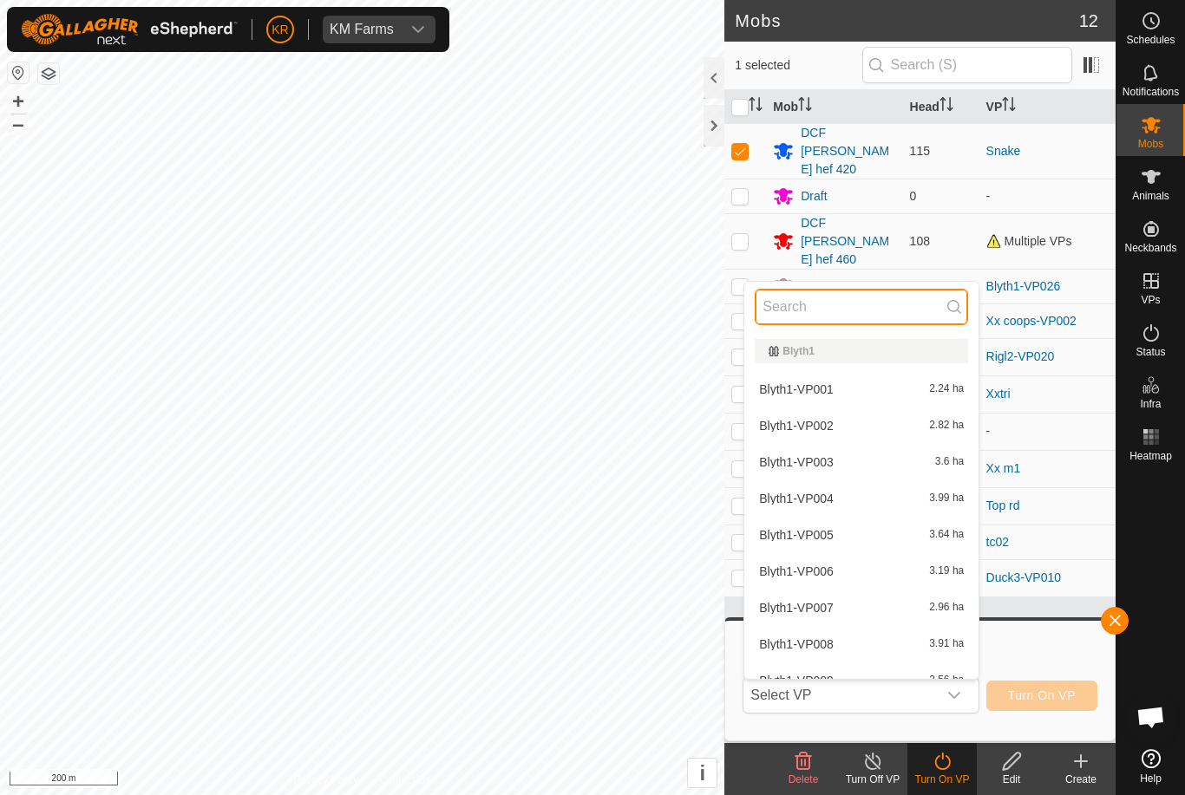
click at [866, 308] on input "text" at bounding box center [861, 307] width 213 height 36
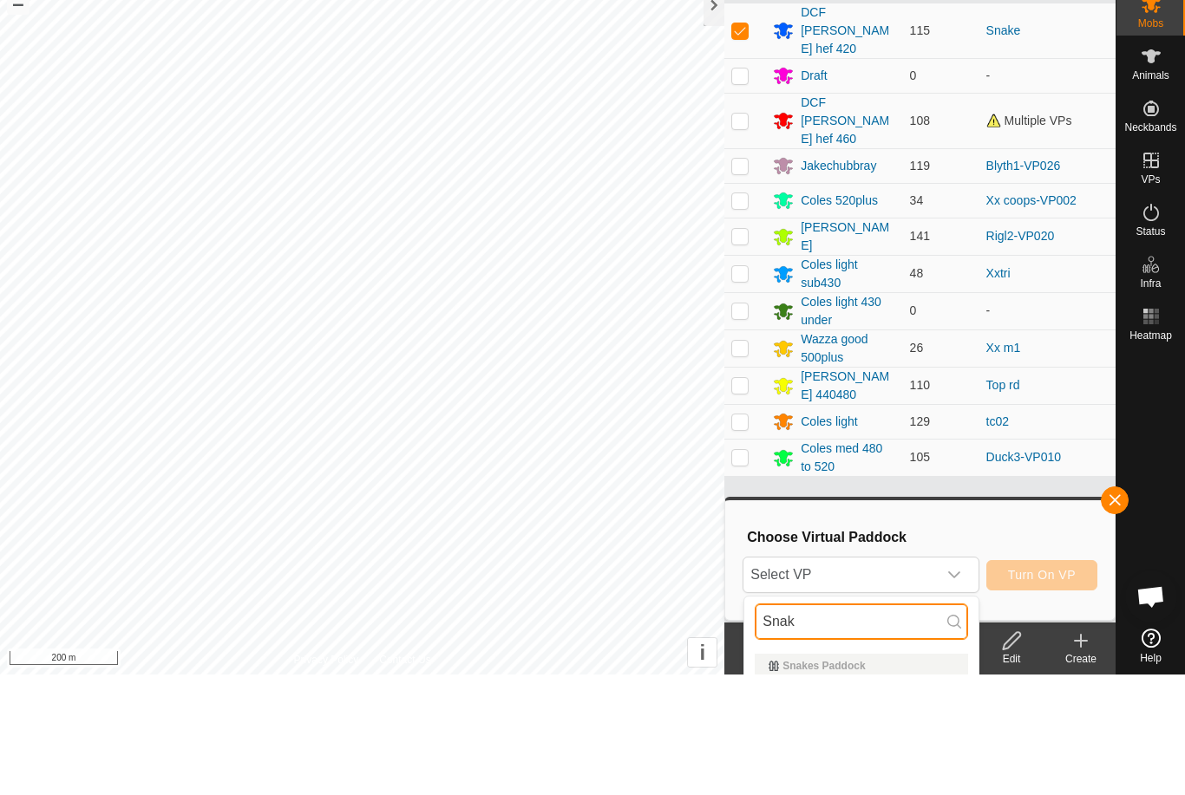
scroll to position [121, 0]
type input "Snak"
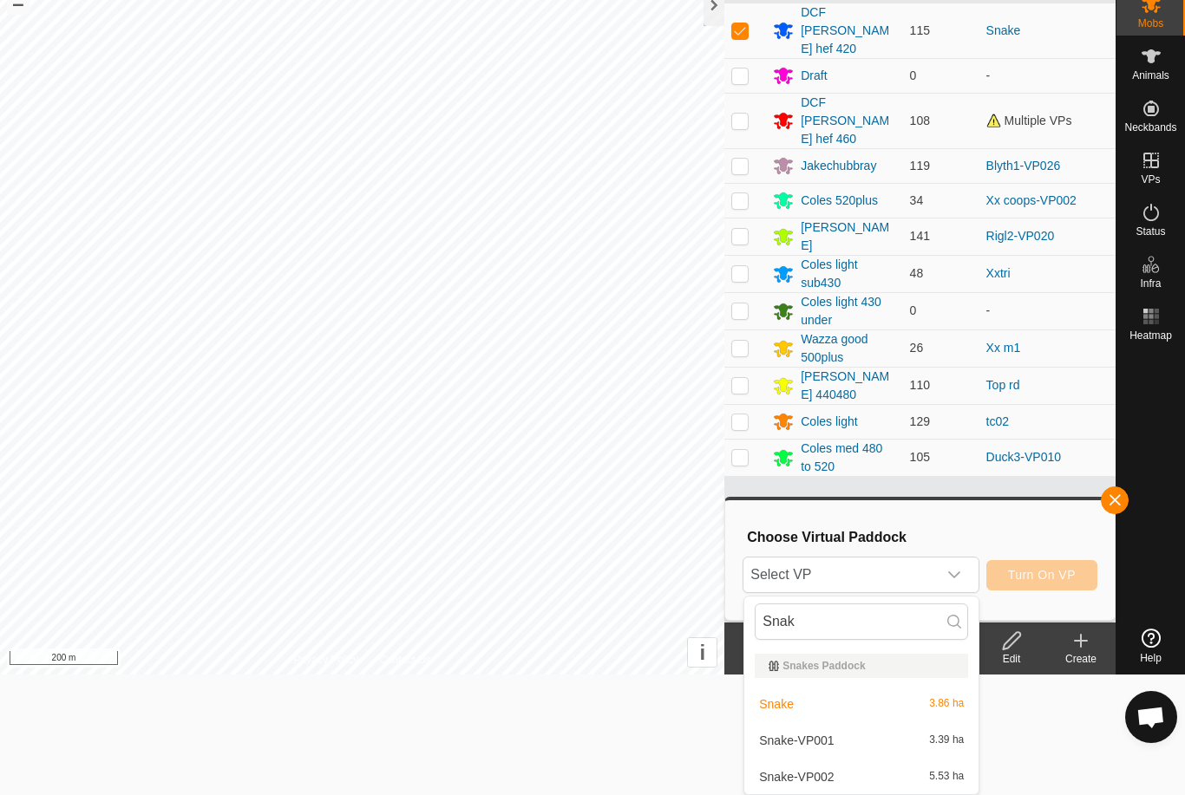
click at [842, 770] on div "Snake-VP002 5.53 ha" at bounding box center [861, 777] width 213 height 21
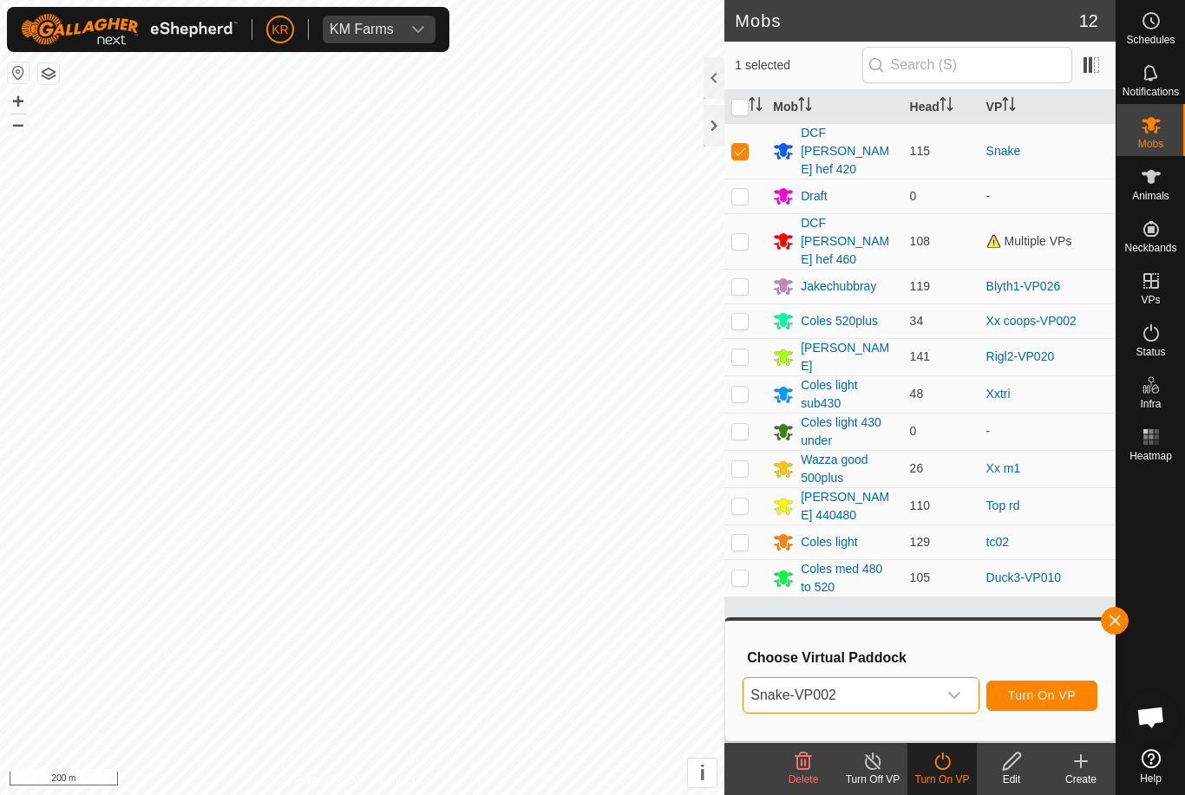
click at [1062, 699] on span "Turn On VP" at bounding box center [1042, 696] width 68 height 14
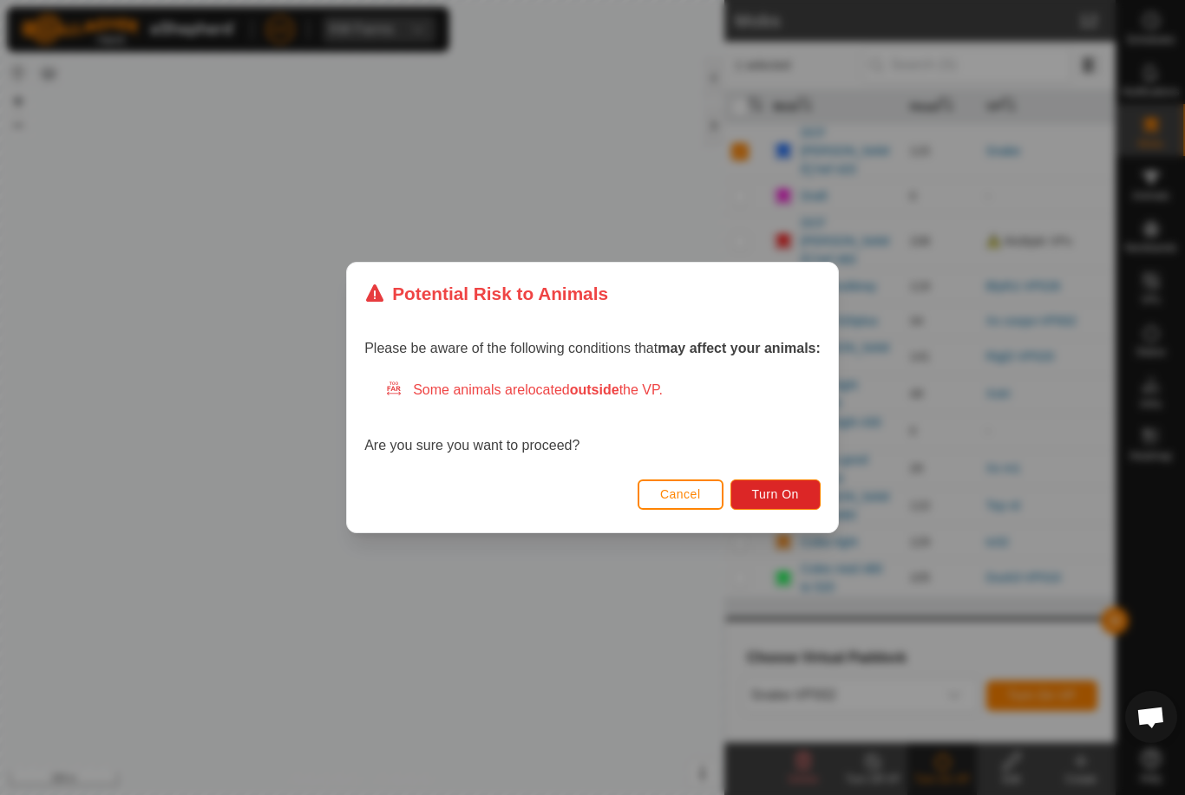
click at [787, 498] on span "Turn On" at bounding box center [775, 494] width 47 height 14
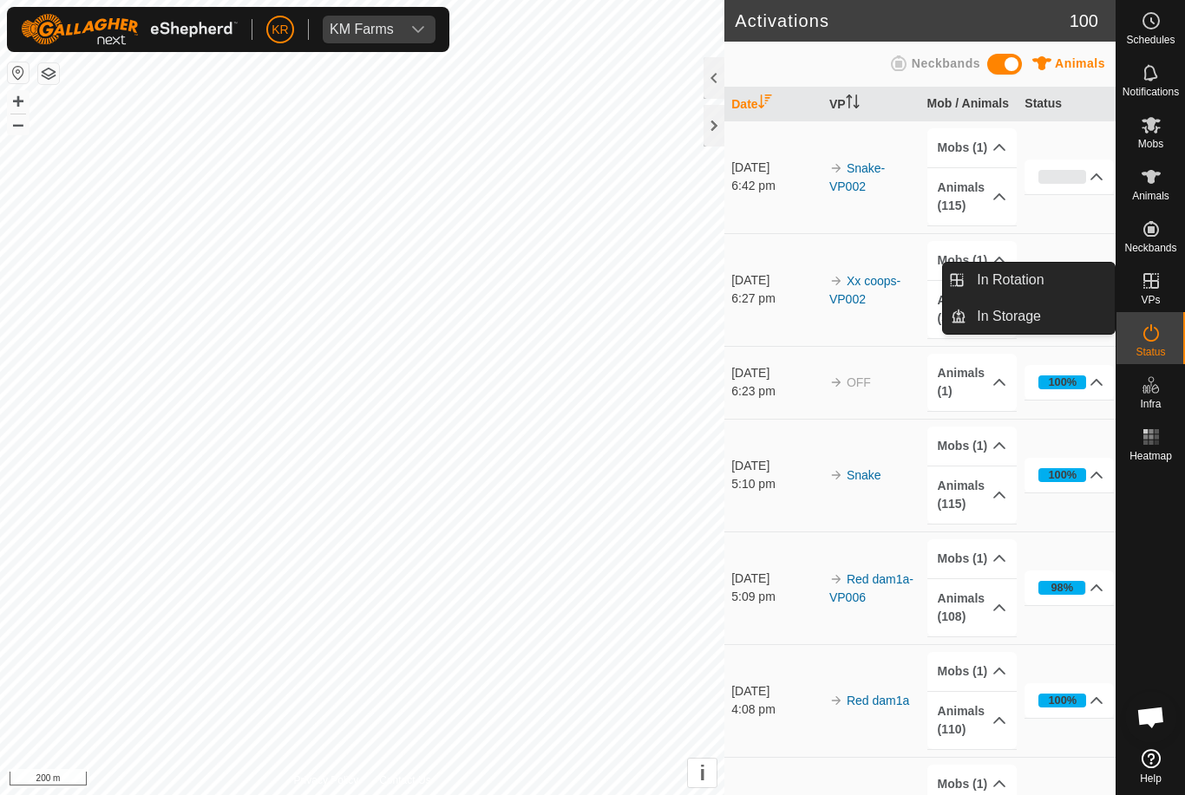
click at [1063, 275] on link "In Rotation" at bounding box center [1040, 280] width 148 height 35
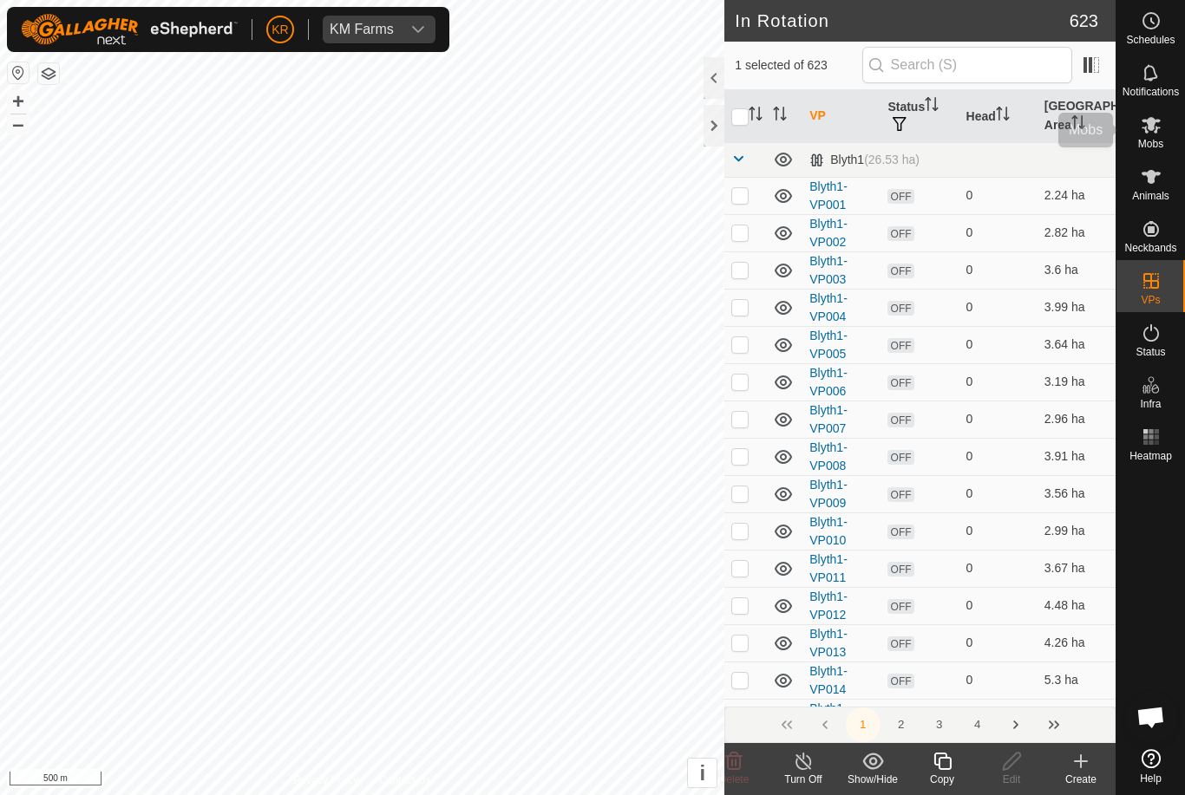
click at [1159, 136] on es-mob-svg-icon at bounding box center [1150, 125] width 31 height 28
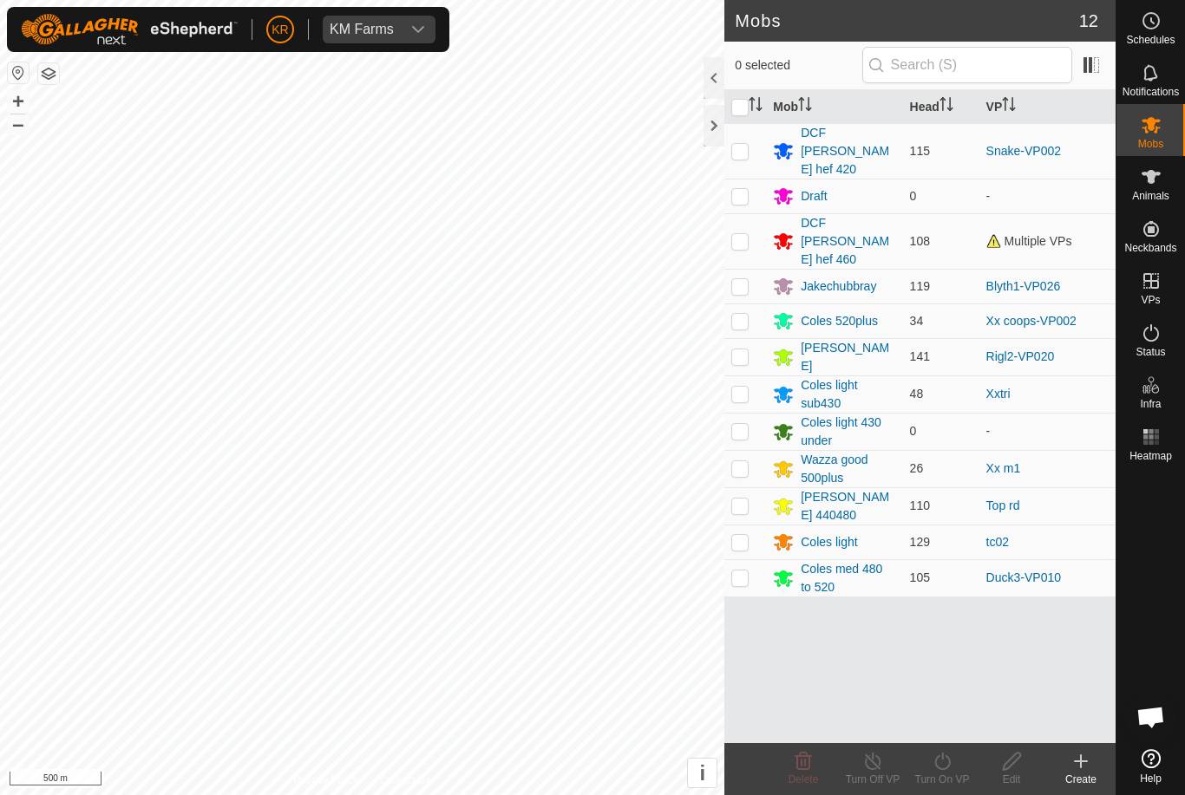
click at [833, 278] on div "Jakechubbray" at bounding box center [837, 287] width 75 height 18
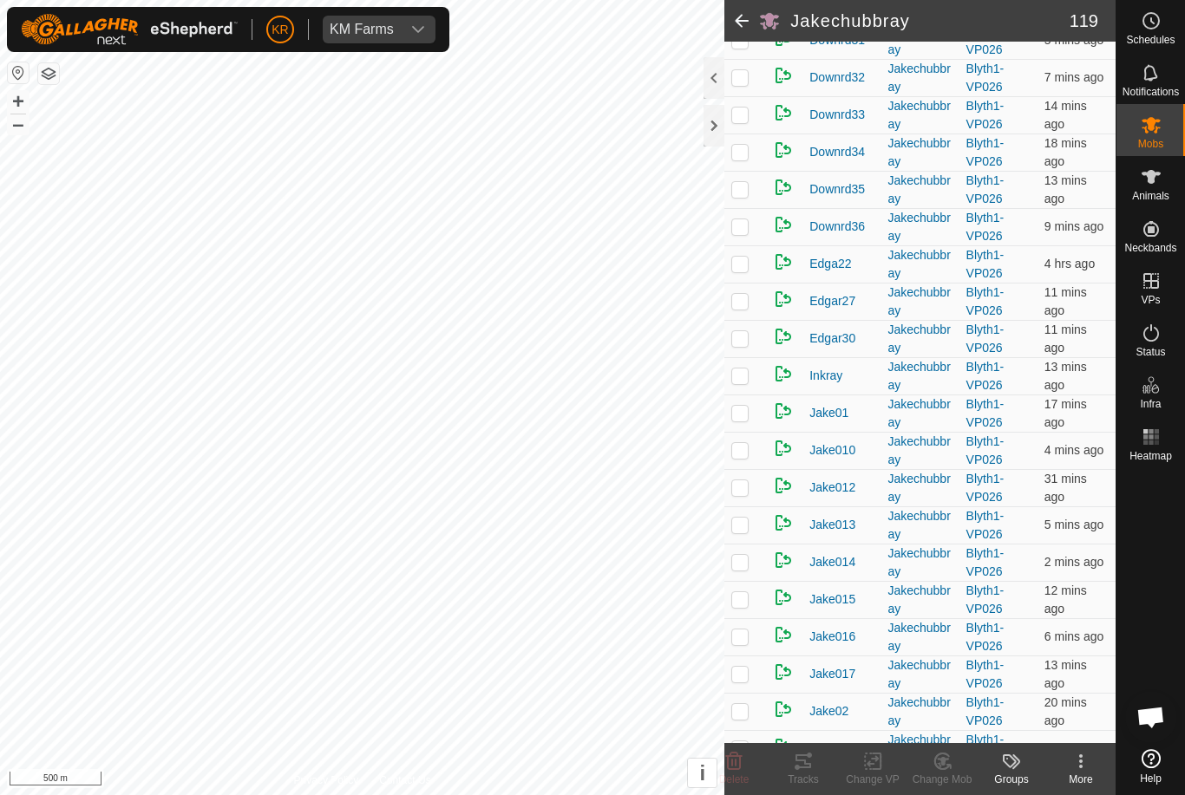
scroll to position [776, 0]
click at [845, 275] on span "Edga22" at bounding box center [830, 266] width 42 height 18
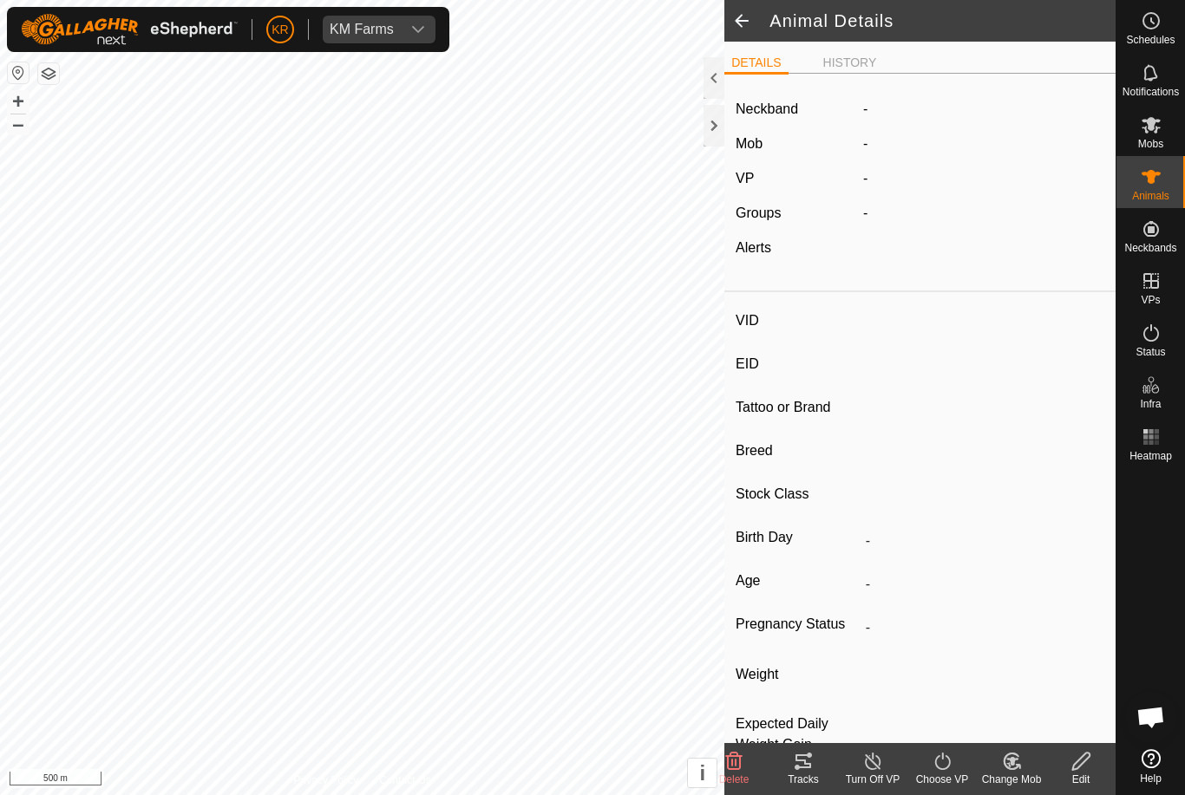
type input "Edga22"
type input "-"
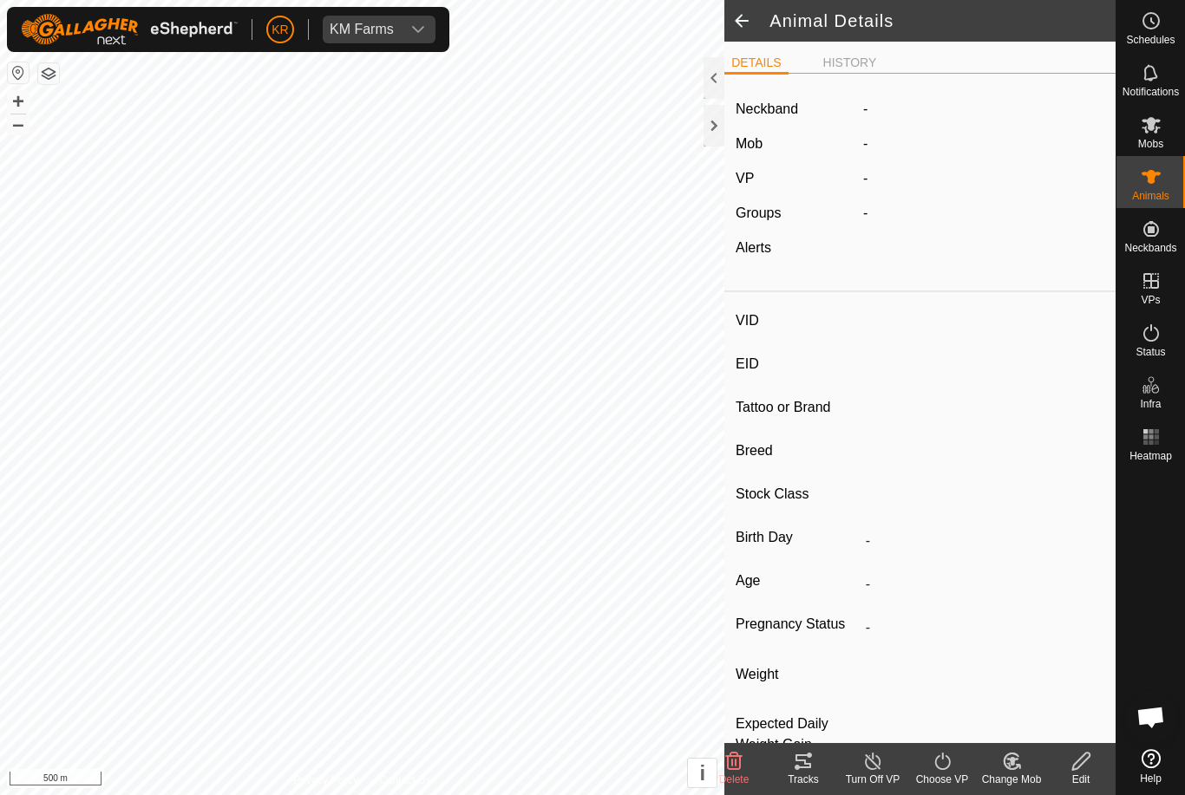
type input "0 kg"
type input "-"
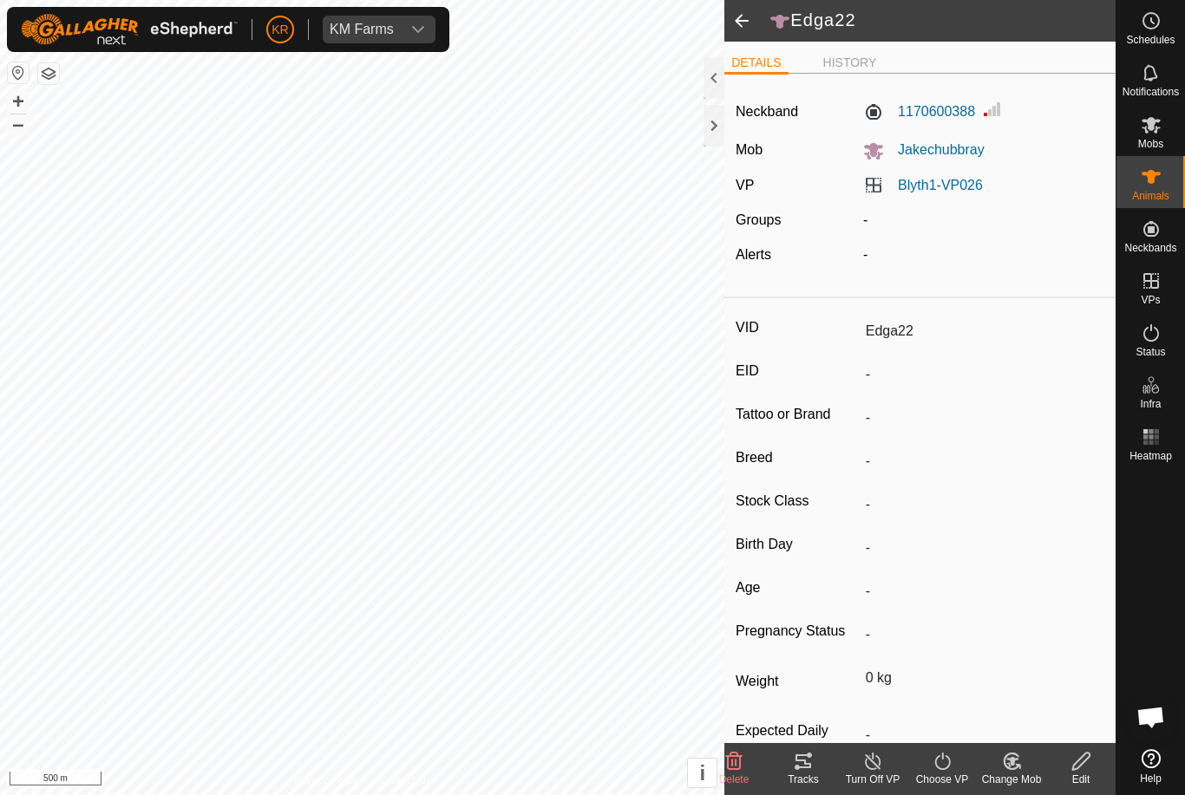
click at [735, 16] on span at bounding box center [741, 21] width 35 height 42
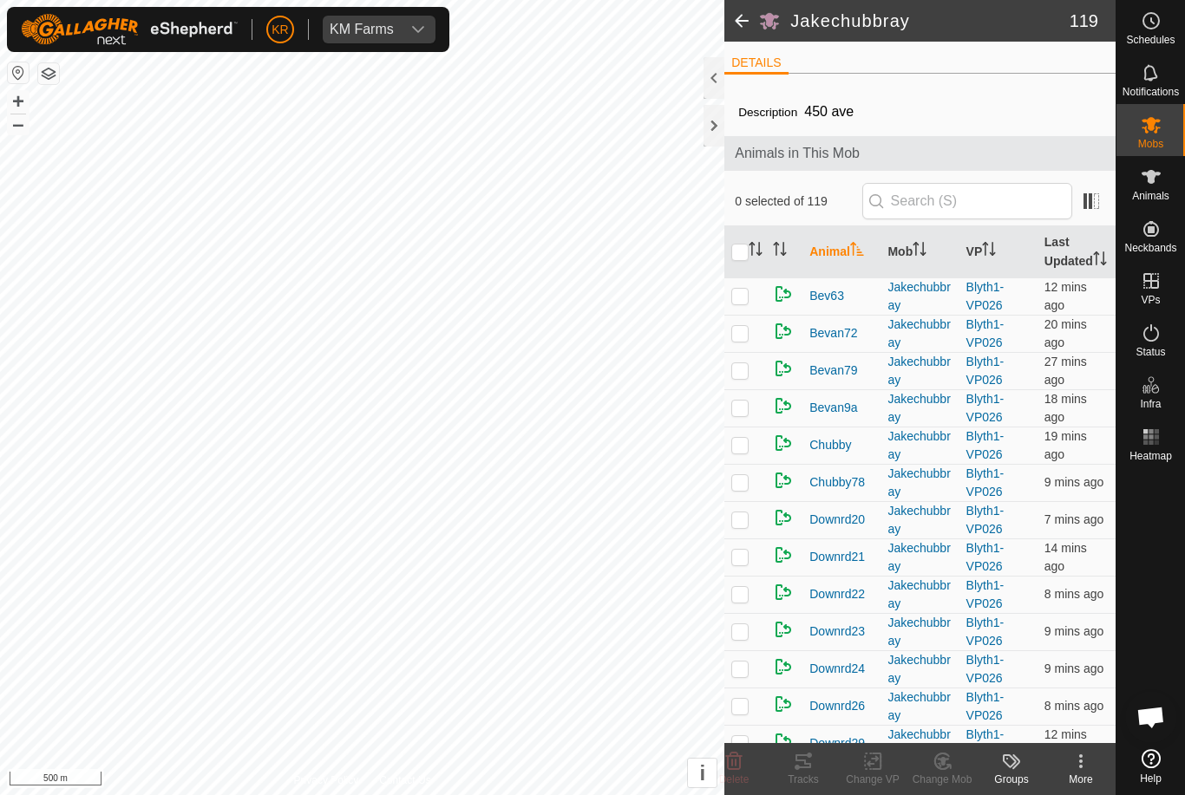
click at [739, 21] on span at bounding box center [741, 21] width 35 height 42
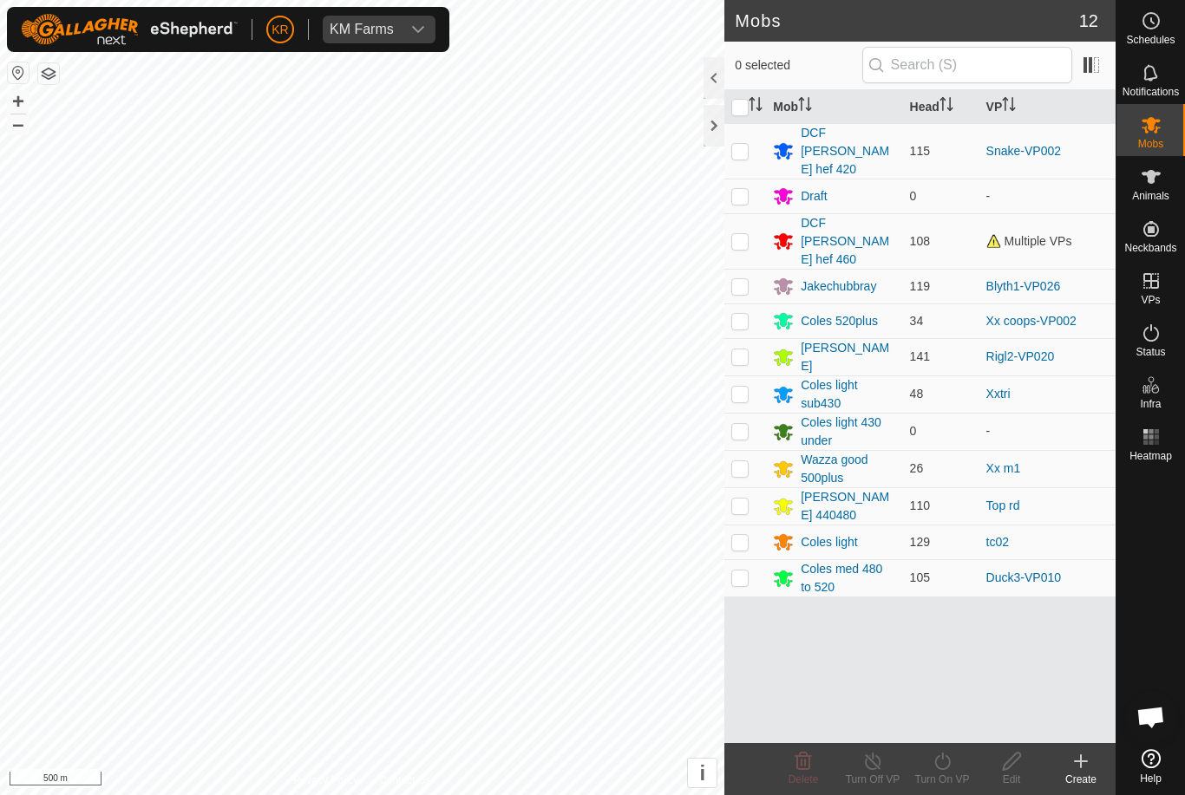
click at [851, 278] on div "Jakechubbray" at bounding box center [837, 287] width 75 height 18
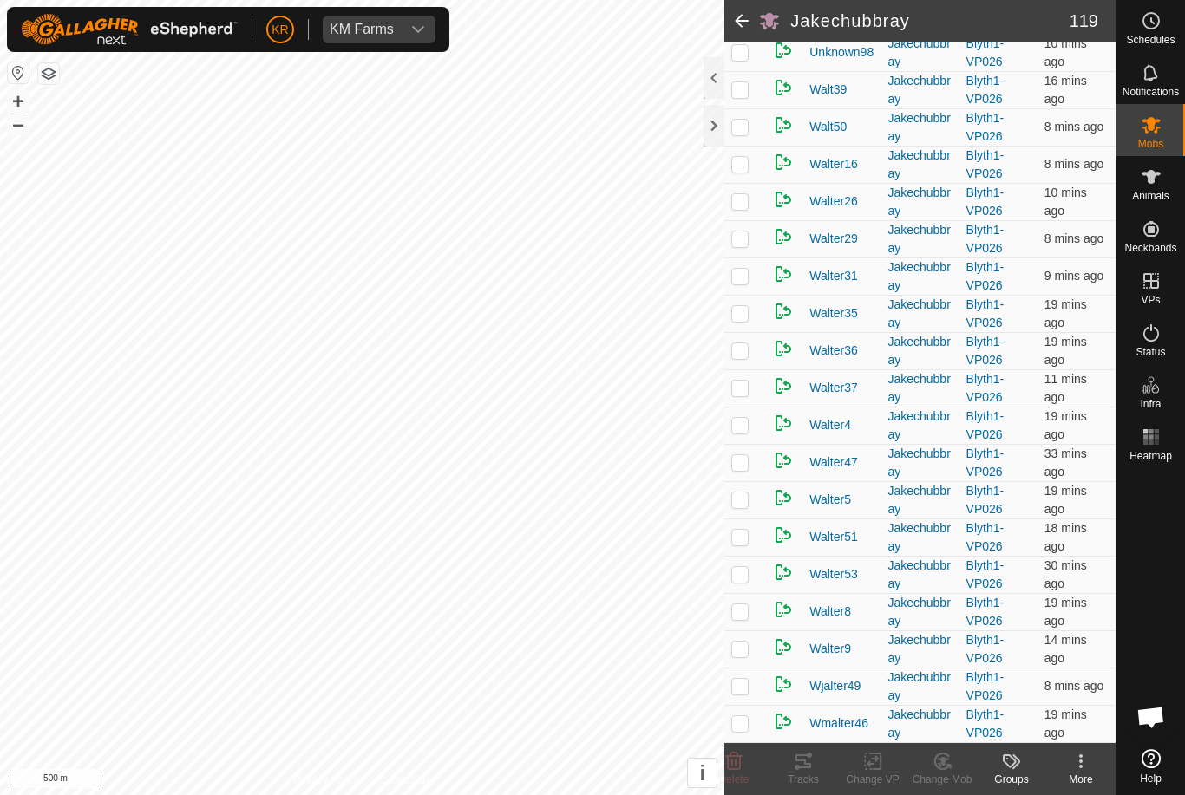
scroll to position [3992, 0]
click at [1153, 128] on icon at bounding box center [1150, 125] width 19 height 16
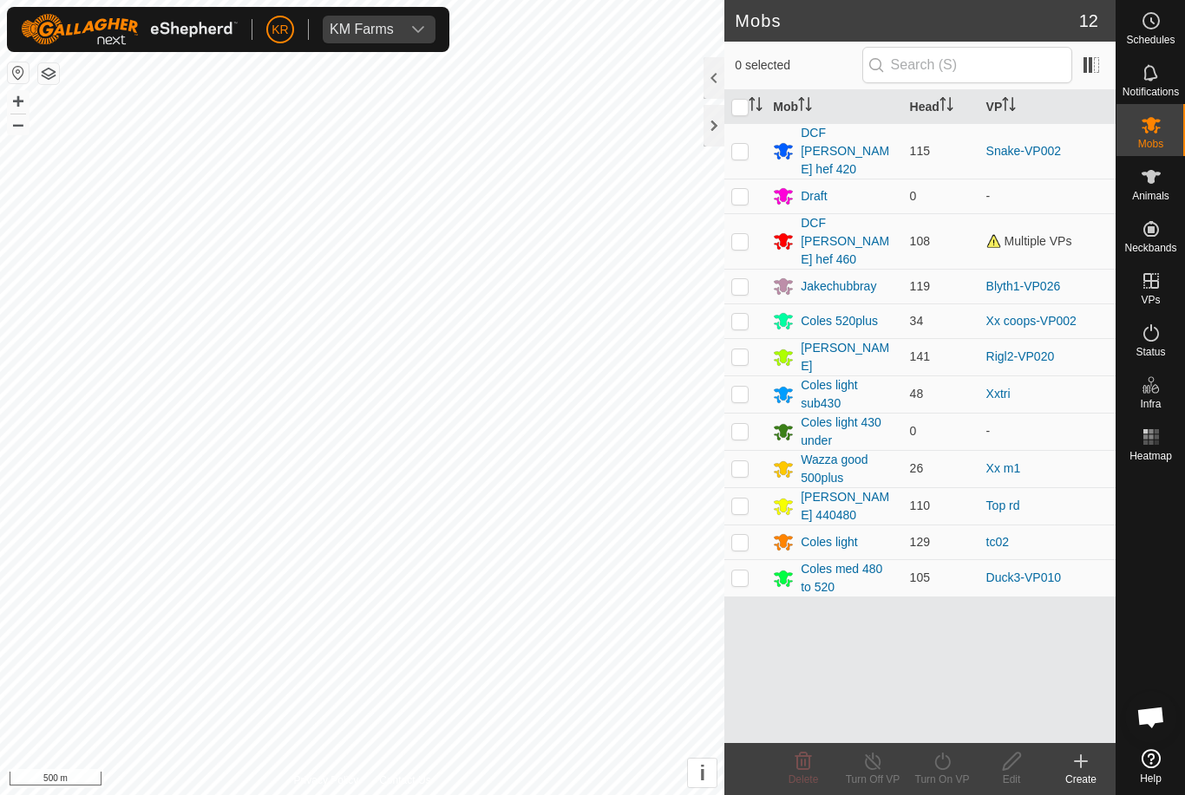
click at [859, 214] on div "DCF [PERSON_NAME] hef 460" at bounding box center [847, 241] width 95 height 55
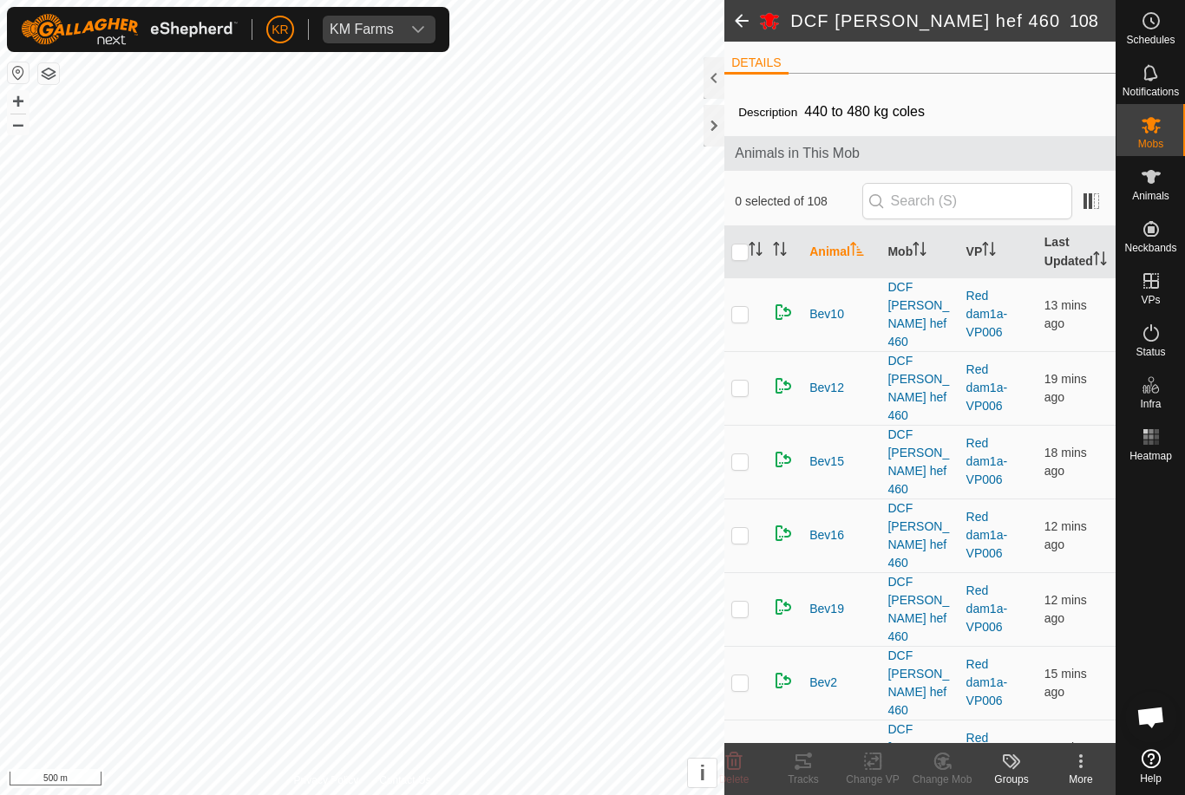
click at [1080, 763] on icon at bounding box center [1080, 761] width 21 height 21
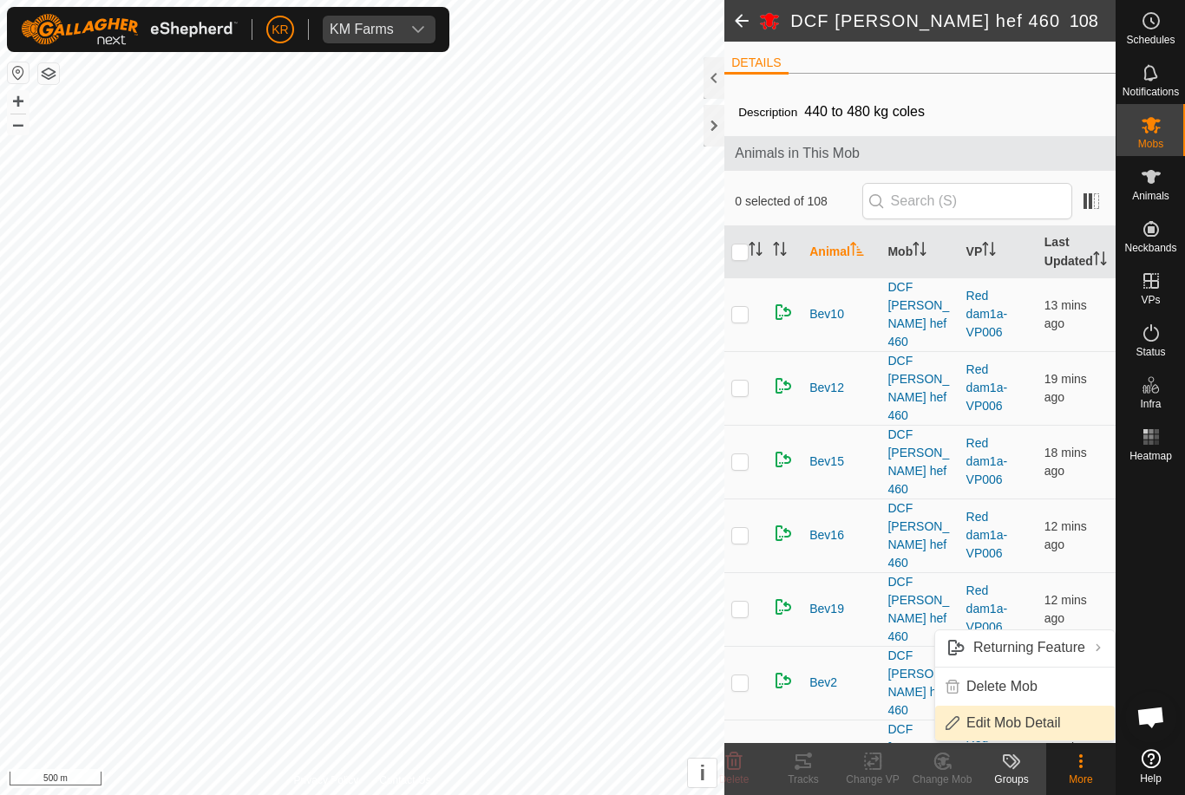
click at [1036, 722] on span "Edit Mob Detail" at bounding box center [1013, 723] width 95 height 21
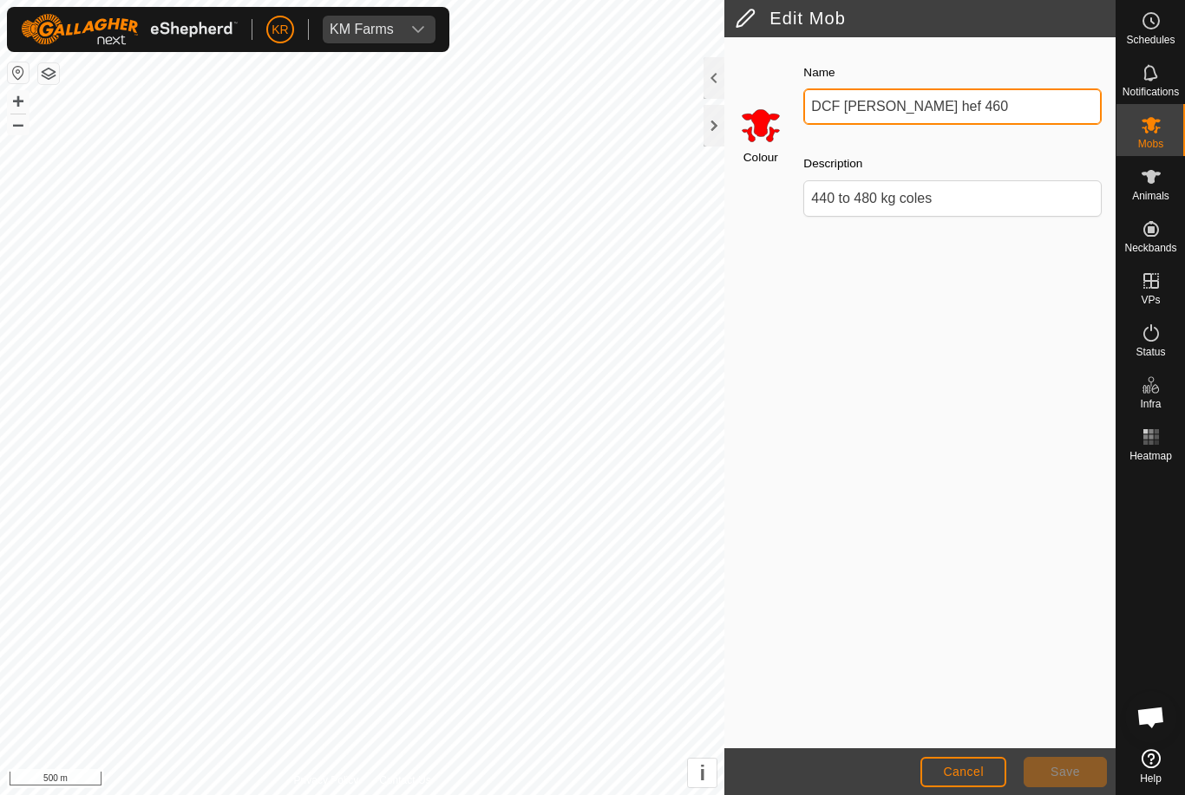
click at [888, 105] on input "DCF [PERSON_NAME] hef 460" at bounding box center [952, 106] width 298 height 36
click at [922, 119] on input "DCF hvy 460" at bounding box center [952, 106] width 298 height 36
type input "DCF hvy 440 490"
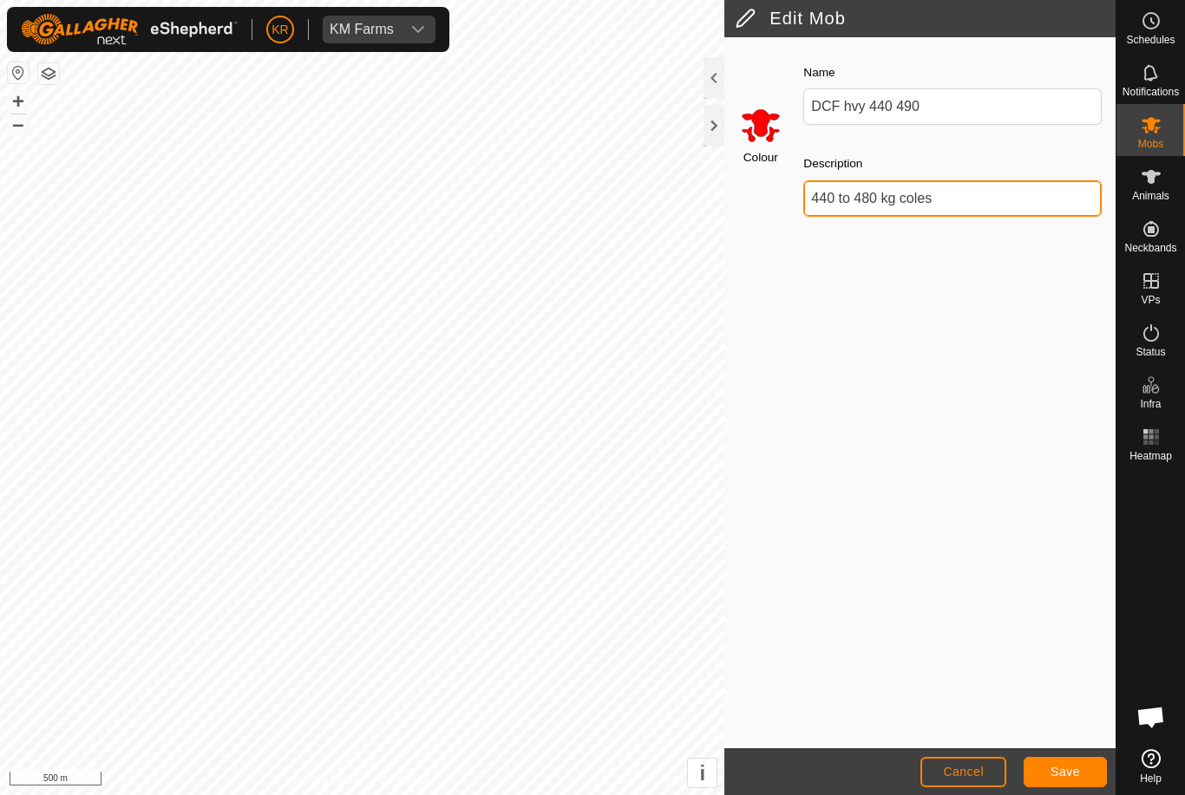
click at [982, 199] on input "440 to 480 kg coles" at bounding box center [952, 198] width 298 height 36
type input "440 to 480 kg"
click at [1057, 761] on button "Save" at bounding box center [1064, 772] width 83 height 30
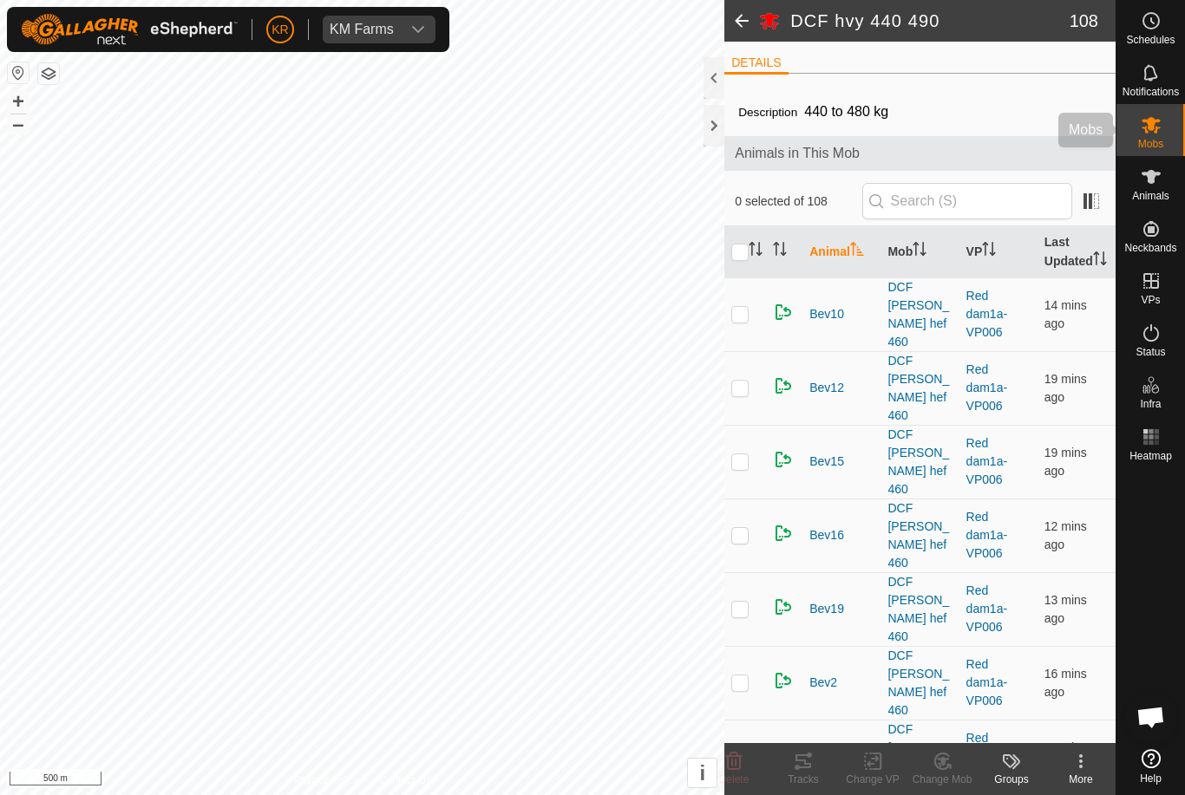
click at [1167, 123] on div "Mobs" at bounding box center [1150, 130] width 69 height 52
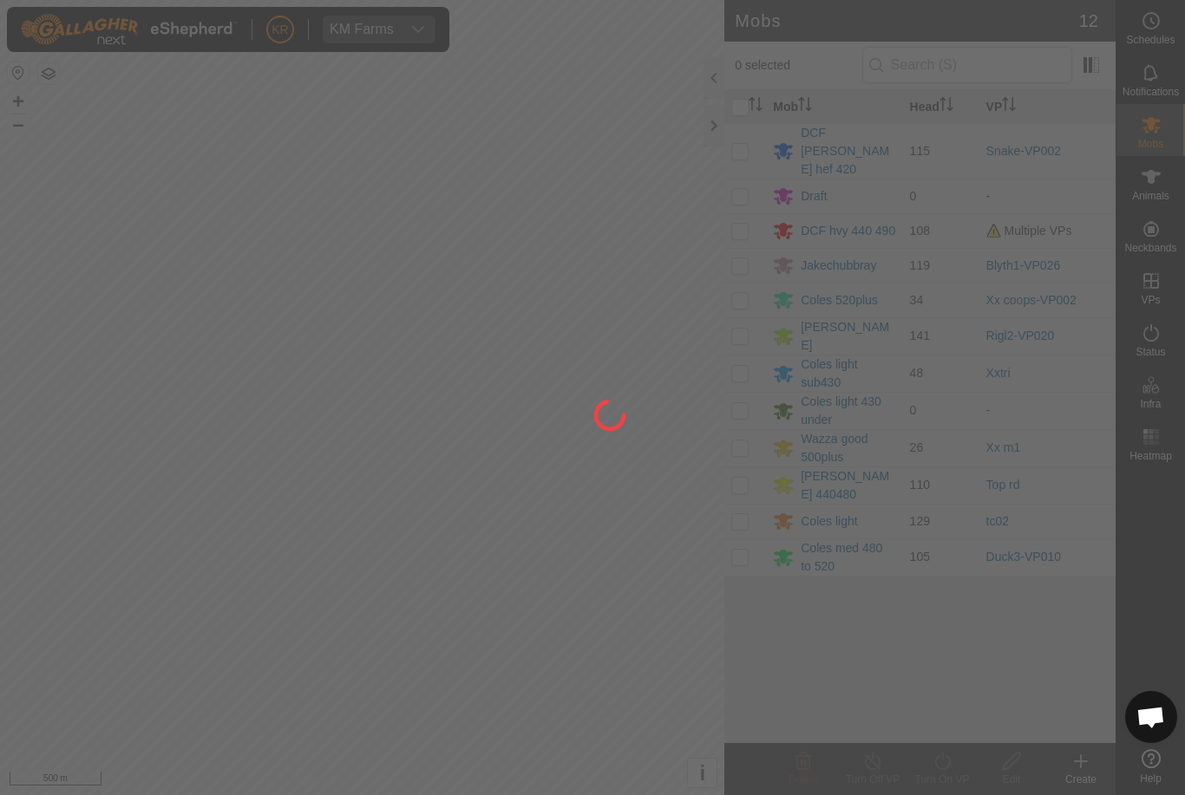
click at [869, 140] on div at bounding box center [592, 397] width 1185 height 795
click at [866, 127] on div at bounding box center [592, 397] width 1185 height 795
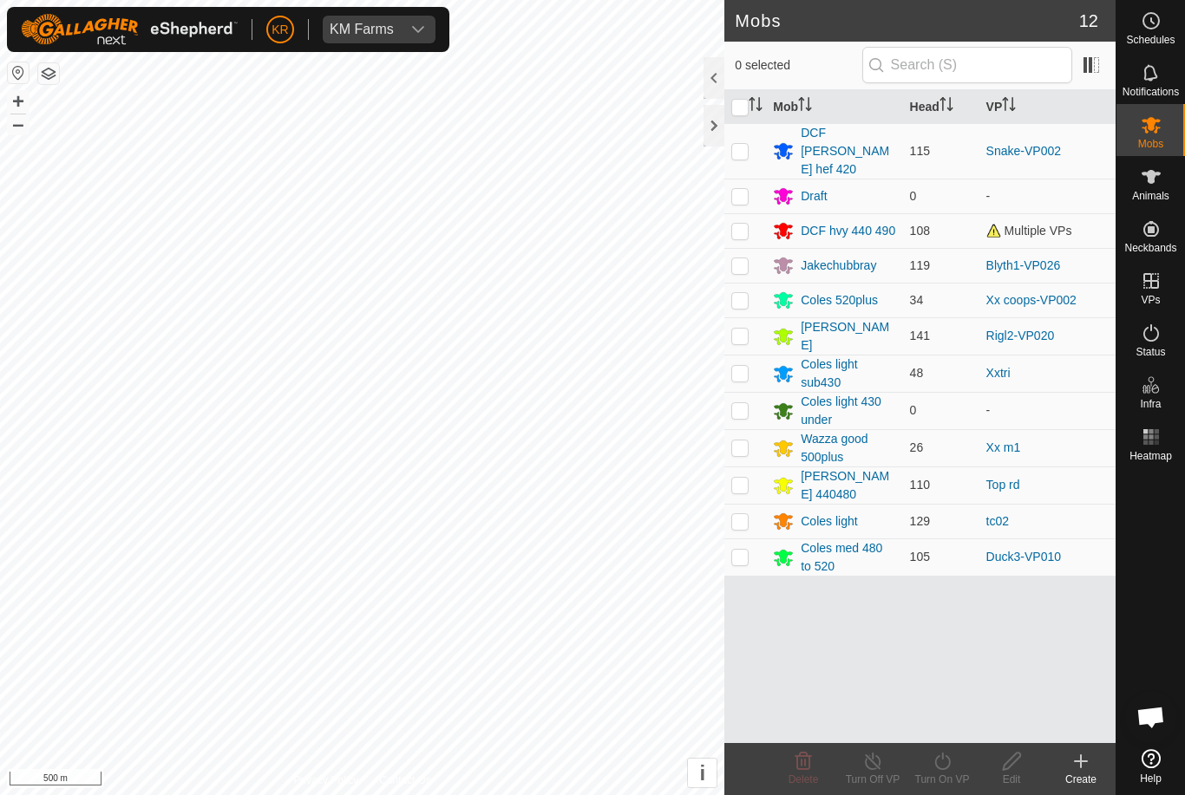
click at [876, 138] on div "DCF [PERSON_NAME] hef 420" at bounding box center [847, 151] width 95 height 55
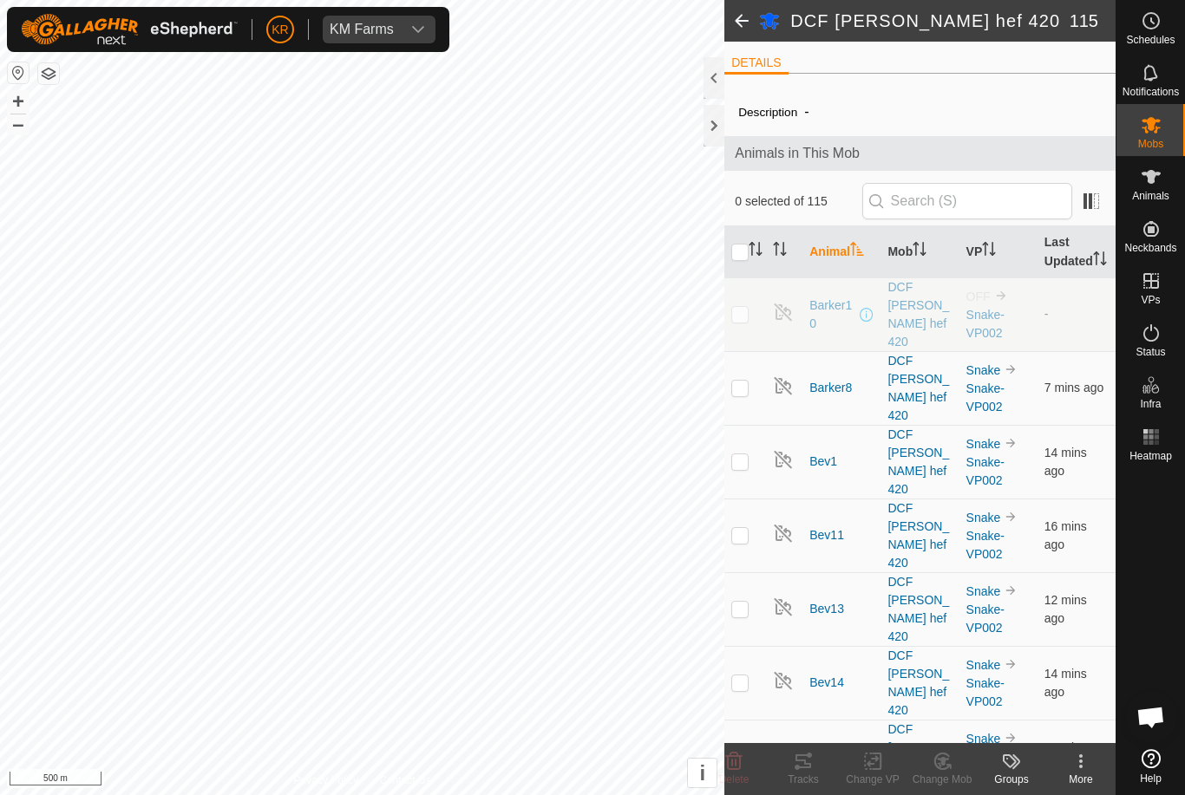
click at [1086, 773] on div "More" at bounding box center [1080, 780] width 69 height 16
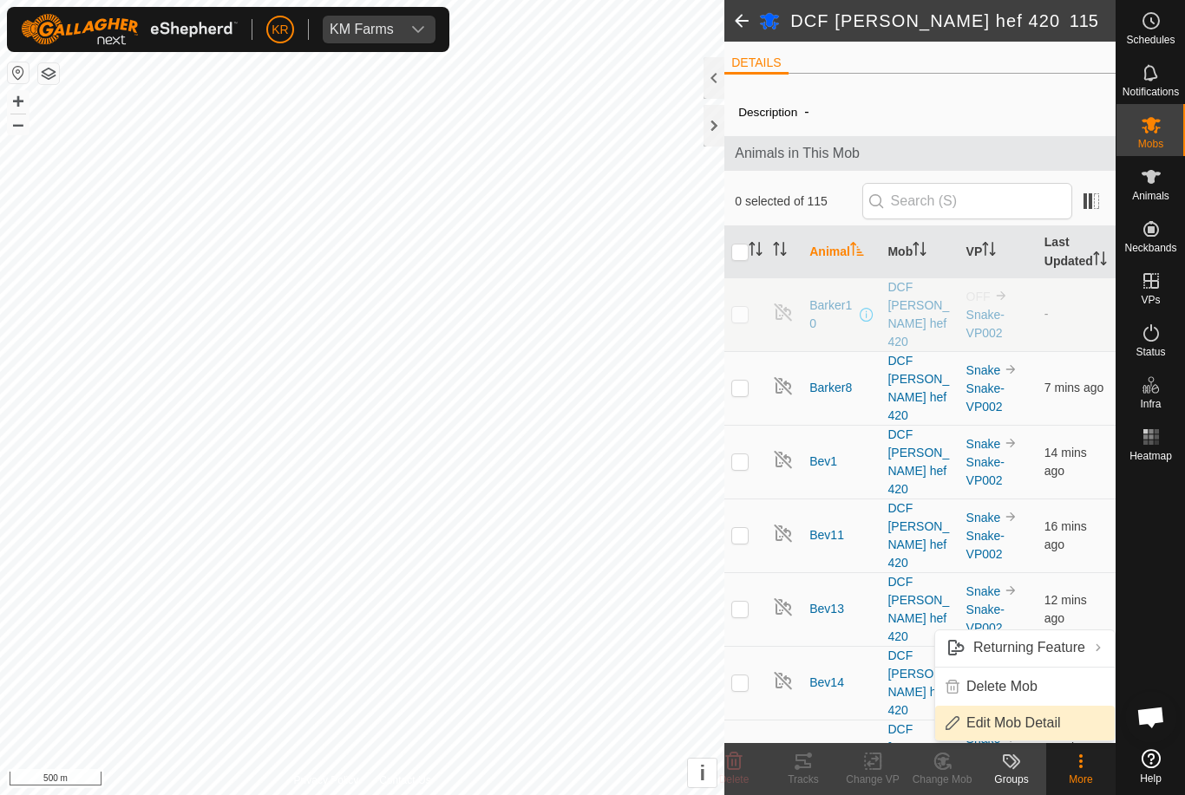
click at [1042, 725] on span "Edit Mob Detail" at bounding box center [1013, 723] width 95 height 21
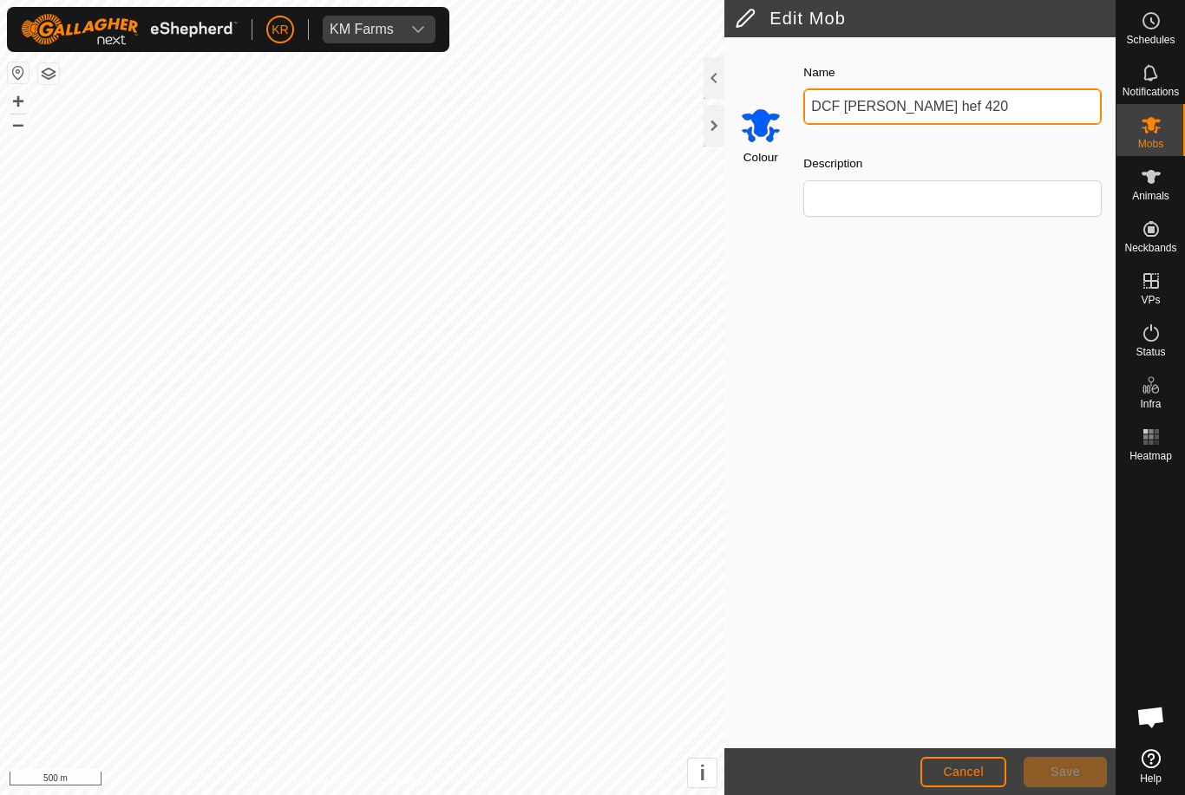
click at [938, 104] on input "DCF [PERSON_NAME] hef 420" at bounding box center [952, 106] width 298 height 36
type input "DCF light sub440kg"
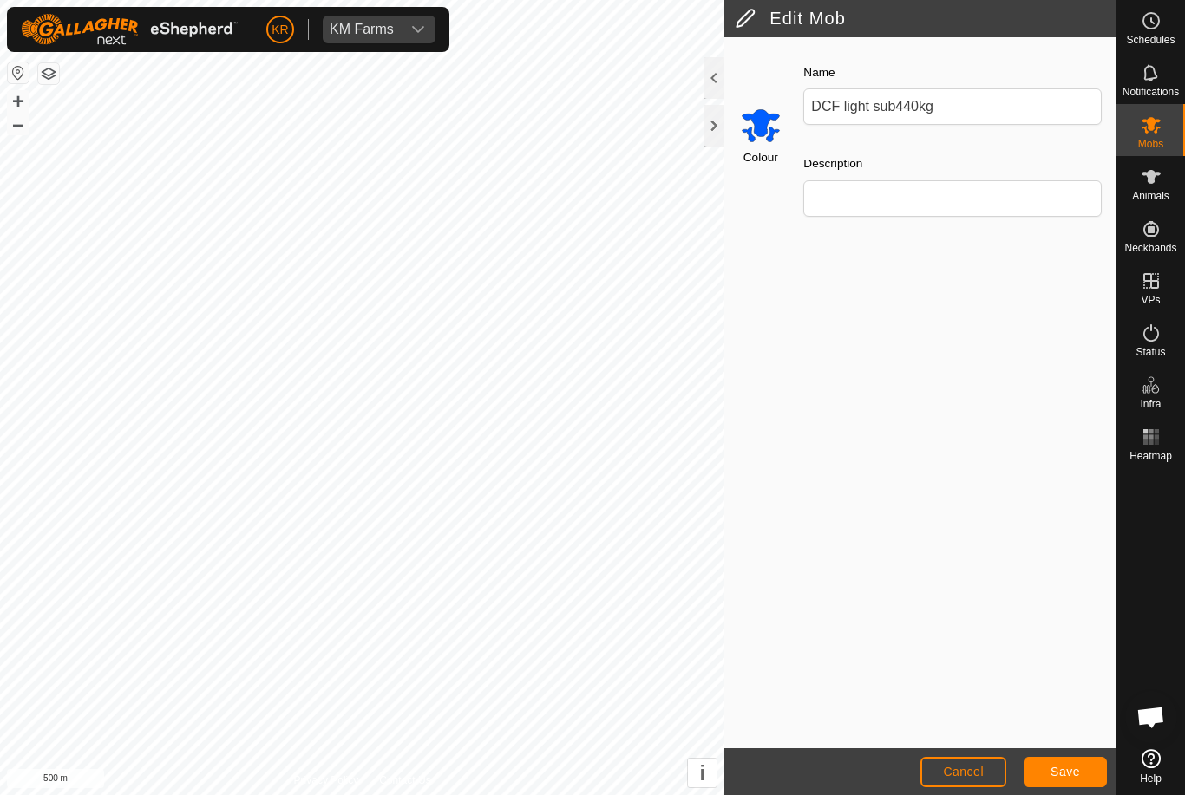
click at [1075, 781] on button "Save" at bounding box center [1064, 772] width 83 height 30
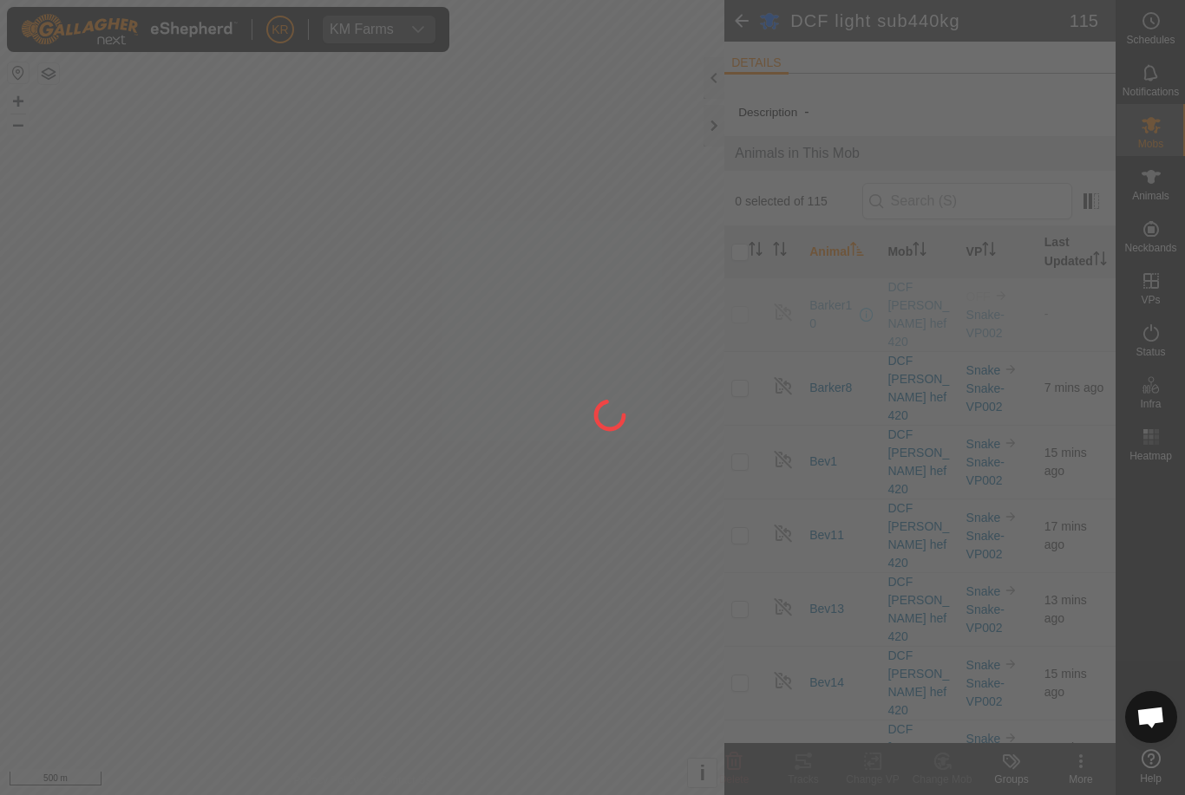
click at [27, 213] on div at bounding box center [592, 397] width 1185 height 795
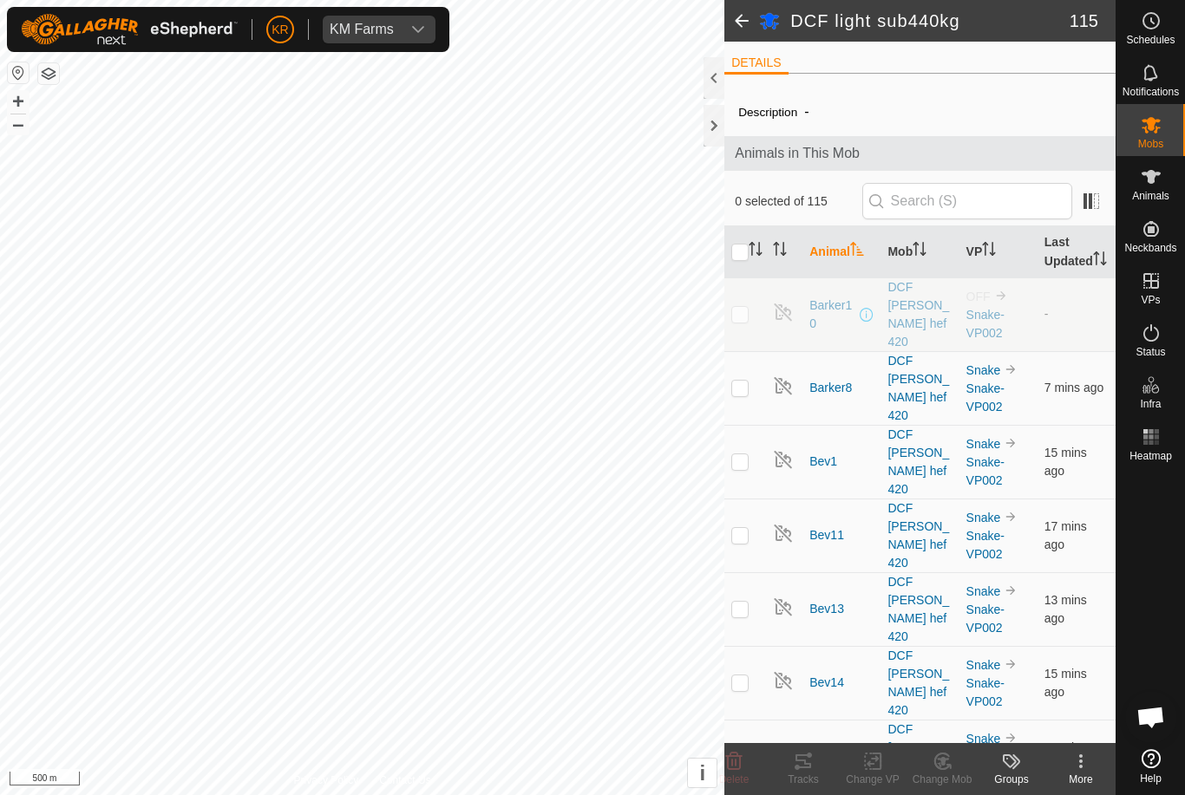
click at [1031, 777] on div "Groups" at bounding box center [1011, 780] width 69 height 16
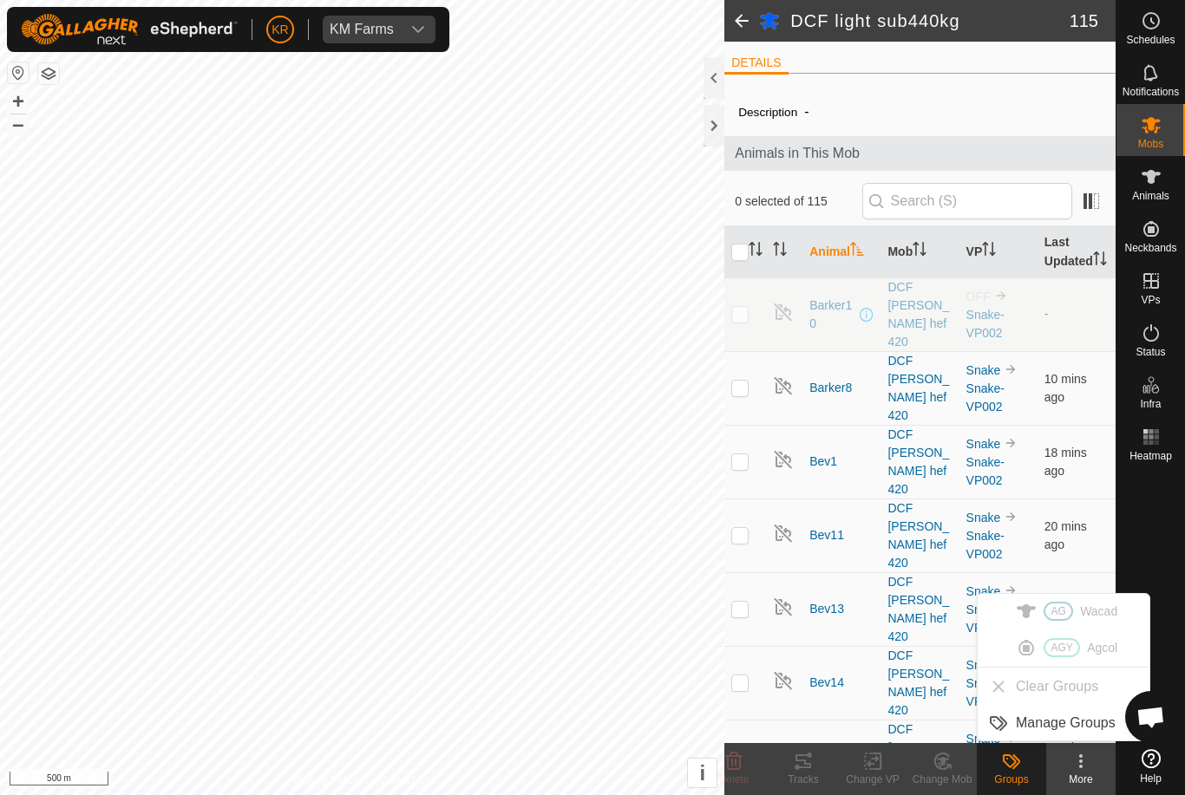
click at [1163, 543] on div at bounding box center [1150, 605] width 69 height 274
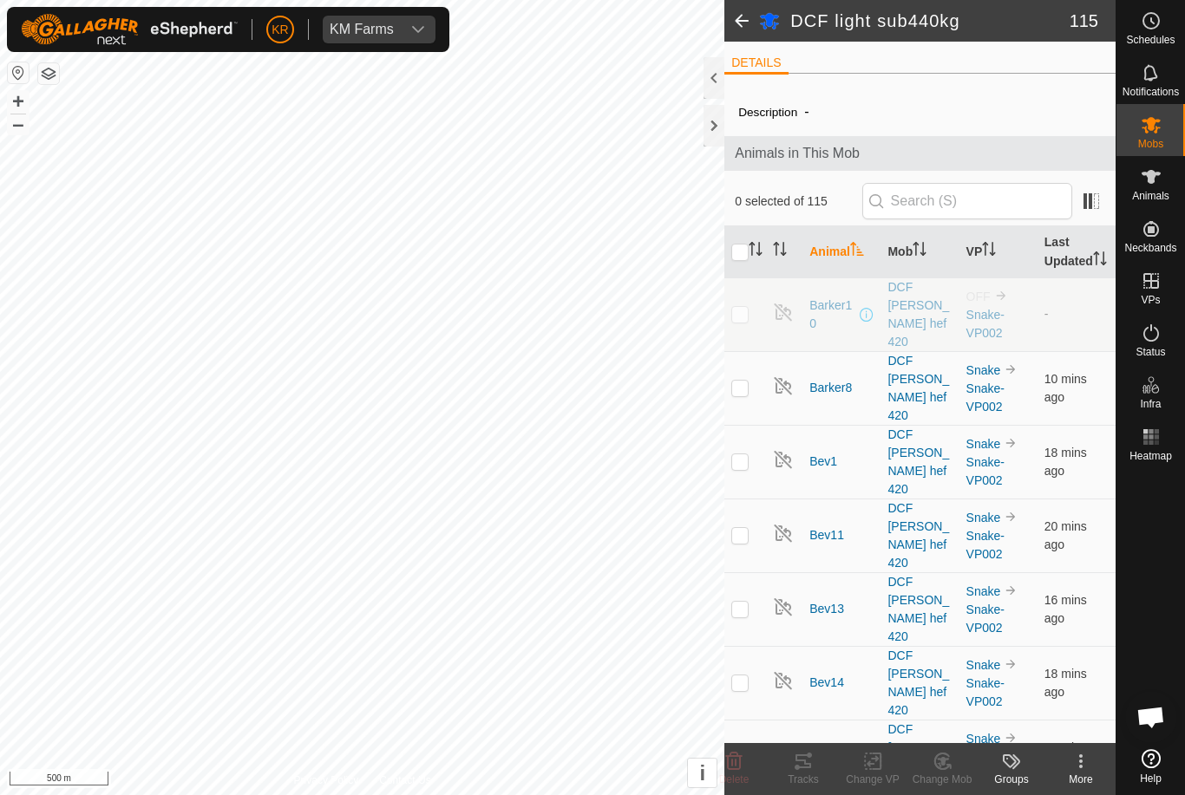
click at [1161, 565] on div at bounding box center [1150, 605] width 69 height 274
click at [398, 19] on span "KM Farms" at bounding box center [362, 30] width 78 height 28
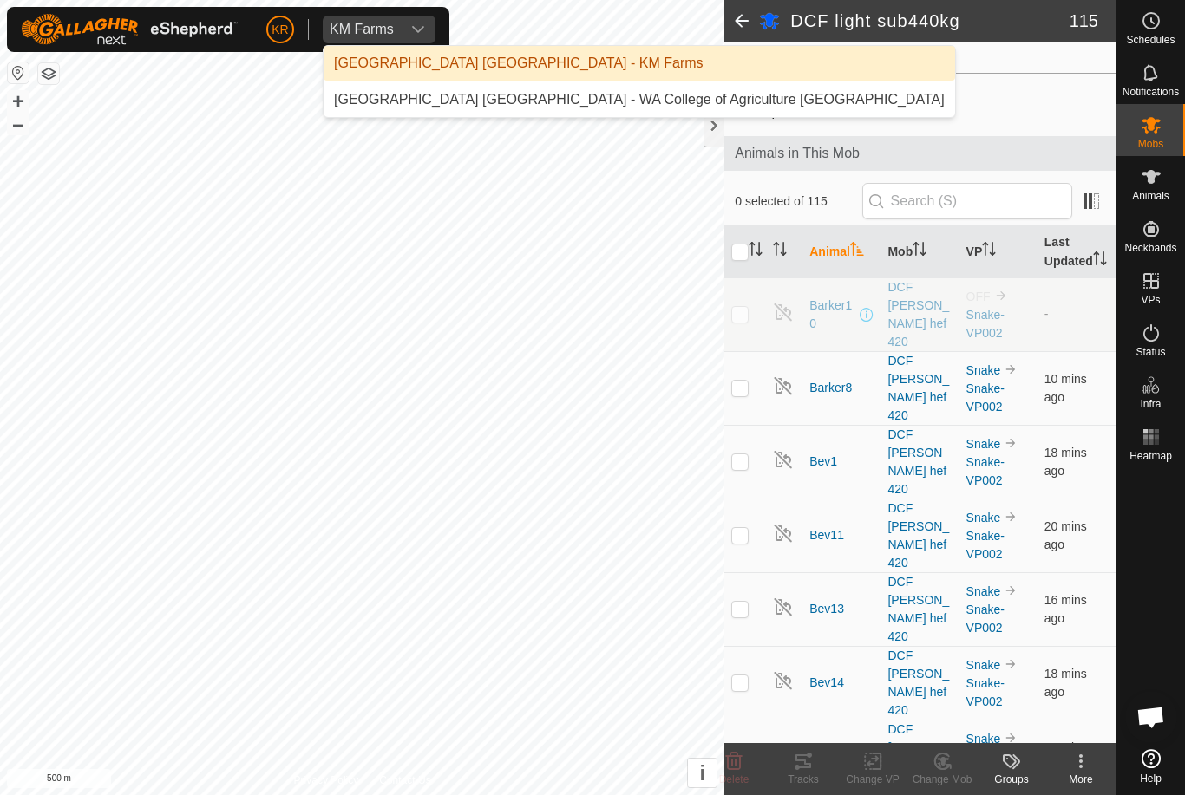
click at [481, 91] on div "[GEOGRAPHIC_DATA] [GEOGRAPHIC_DATA] - WA College of Agriculture [GEOGRAPHIC_DAT…" at bounding box center [639, 99] width 611 height 21
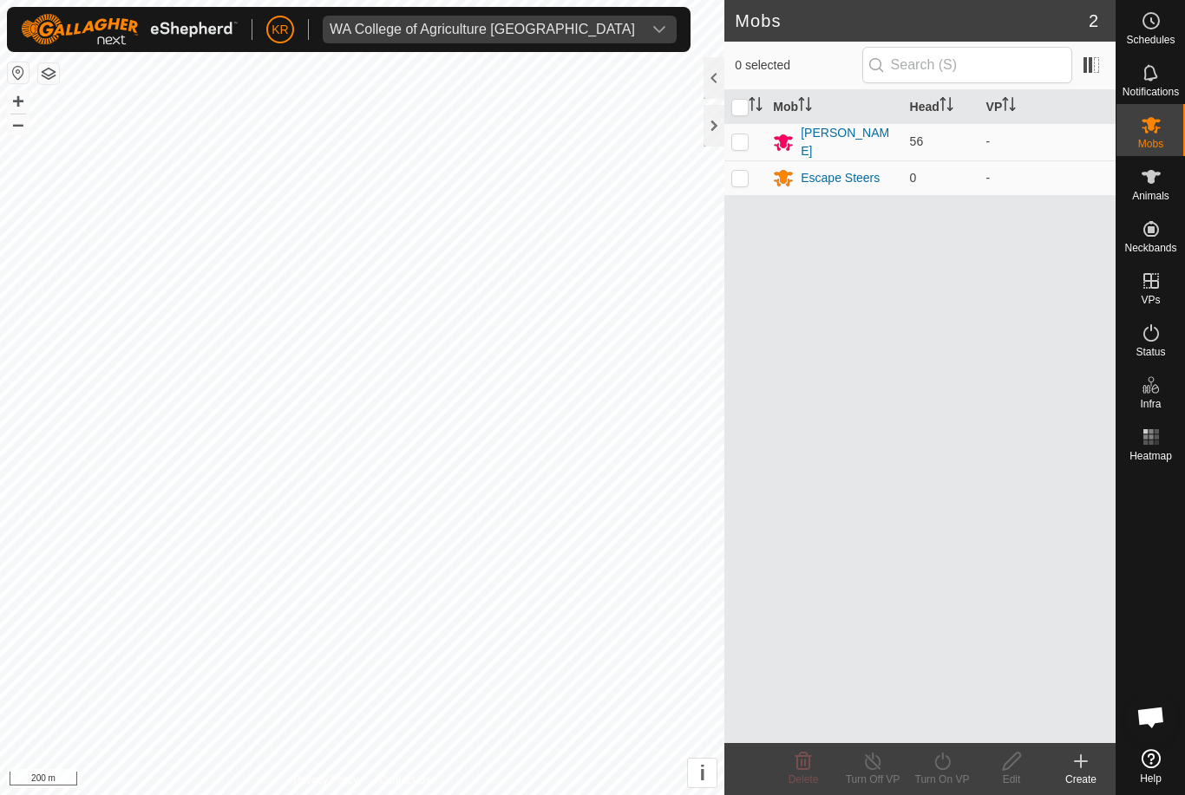
click at [467, 28] on div "WA College of Agriculture [GEOGRAPHIC_DATA]" at bounding box center [482, 30] width 305 height 14
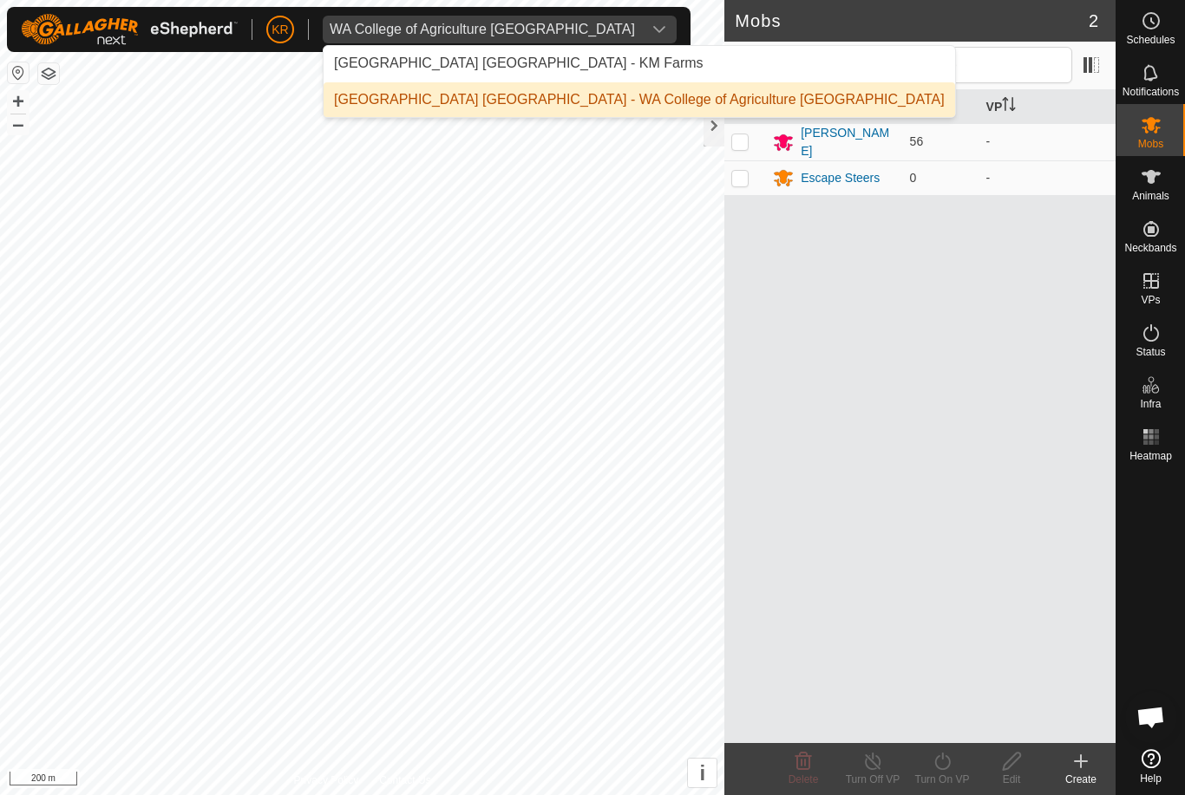
click at [476, 49] on li "[GEOGRAPHIC_DATA] [GEOGRAPHIC_DATA] - KM Farms" at bounding box center [638, 63] width 631 height 35
